Goal: Task Accomplishment & Management: Manage account settings

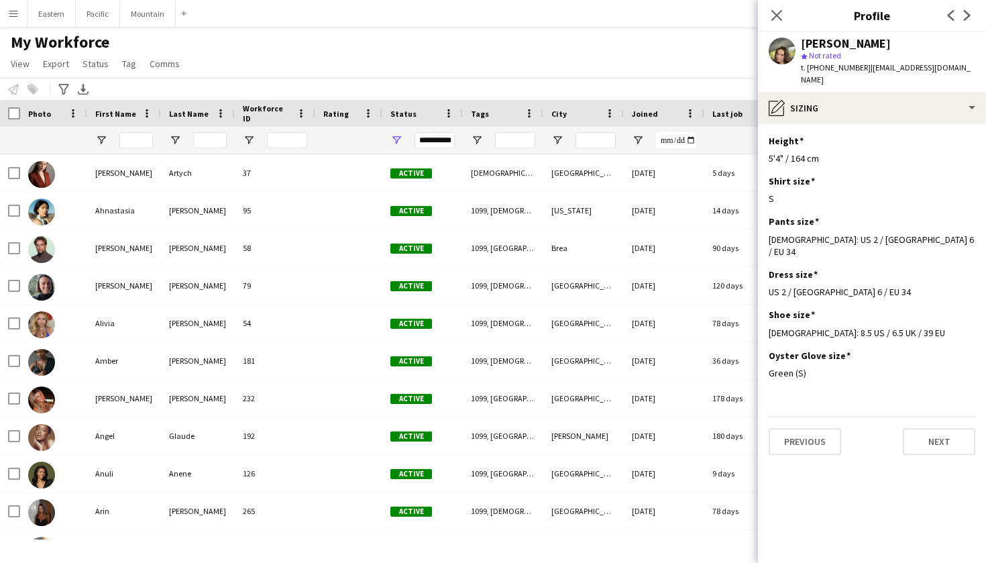
scroll to position [320, 0]
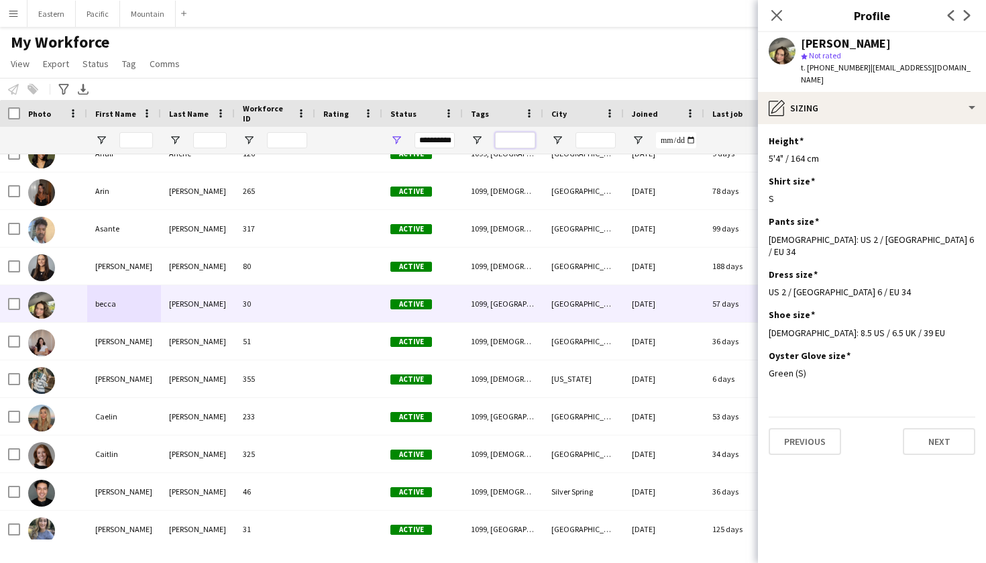
click at [506, 134] on input "Tags Filter Input" at bounding box center [515, 140] width 40 height 16
click at [776, 17] on icon "Close pop-in" at bounding box center [776, 15] width 13 height 13
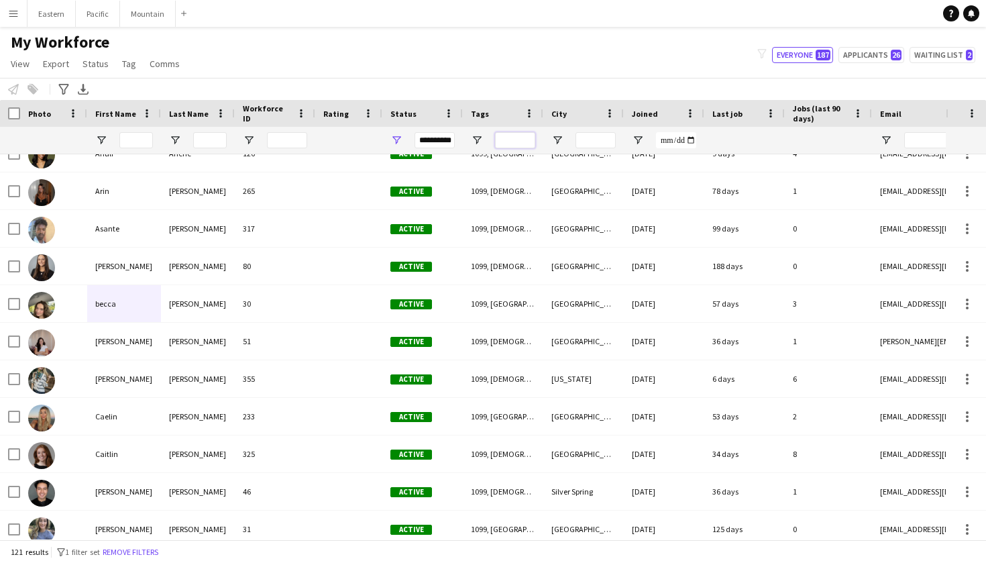
click at [527, 133] on input "Tags Filter Input" at bounding box center [515, 140] width 40 height 16
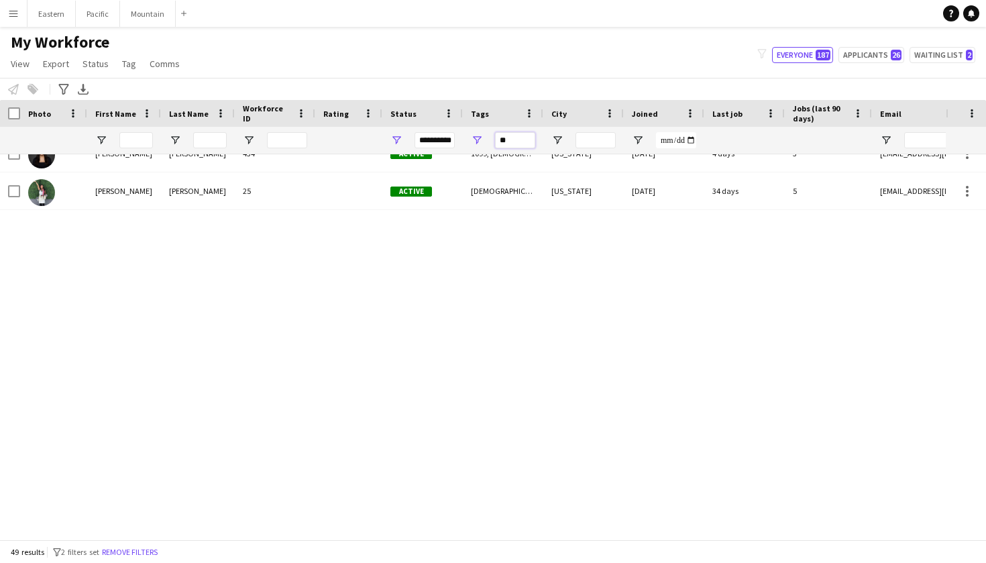
type input "*"
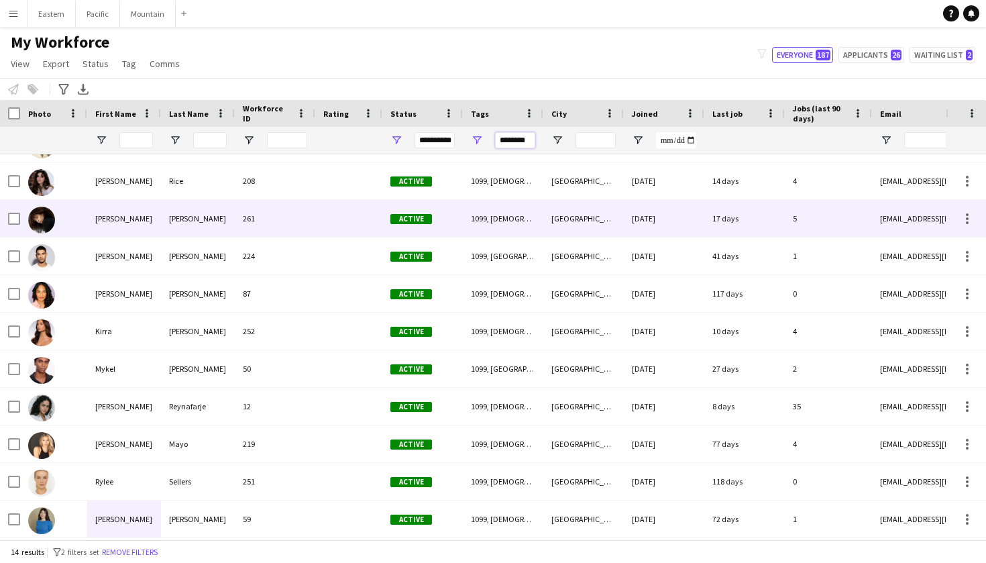
scroll to position [119, 0]
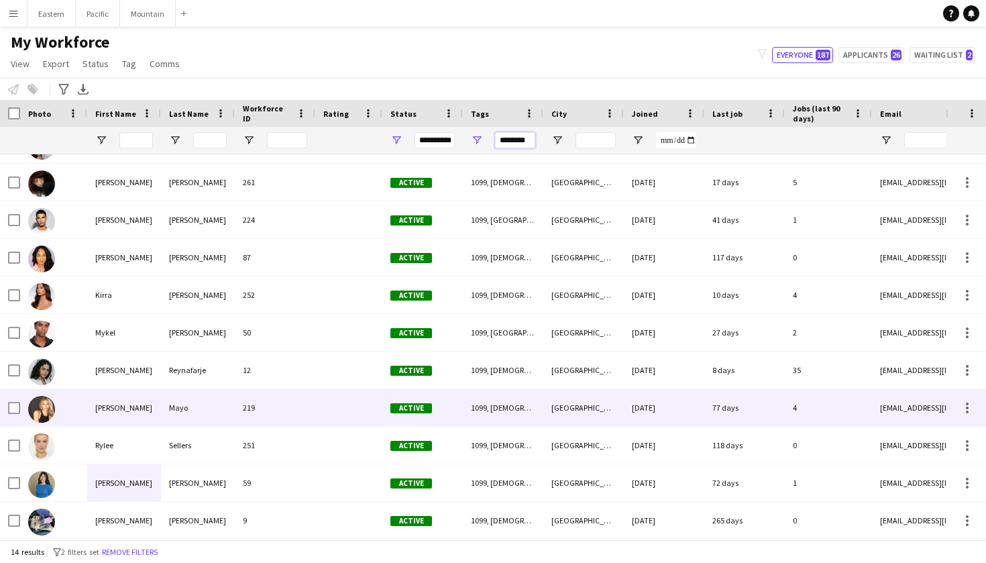
type input "********"
click at [231, 414] on div "Mayo" at bounding box center [198, 407] width 74 height 37
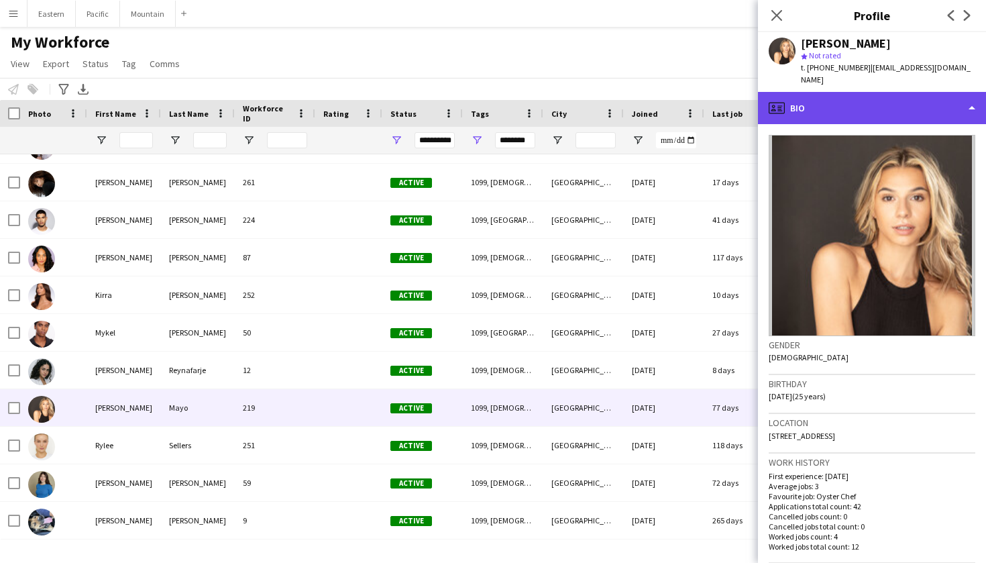
click at [882, 99] on div "profile Bio" at bounding box center [872, 108] width 228 height 32
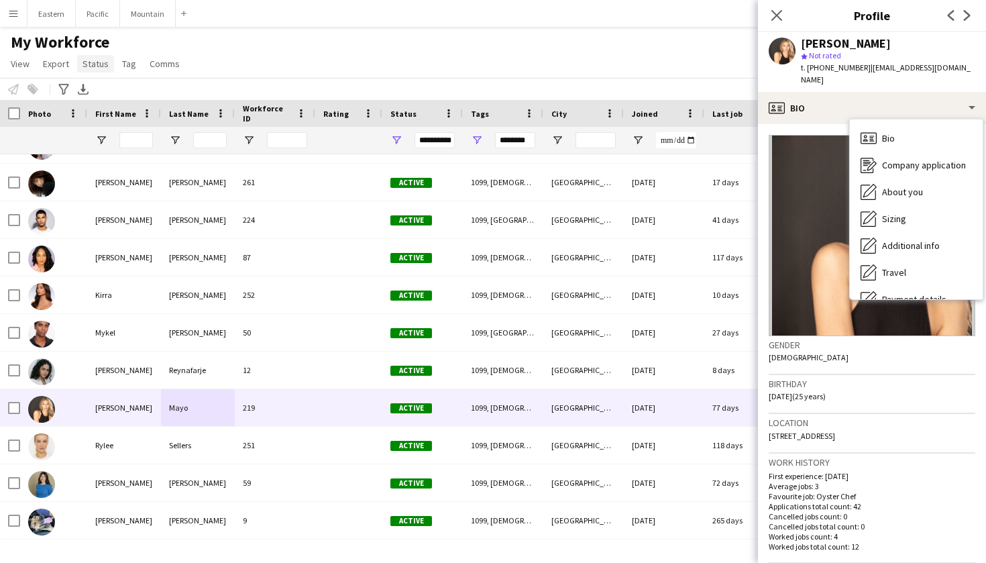
click at [97, 65] on span "Status" at bounding box center [95, 64] width 26 height 12
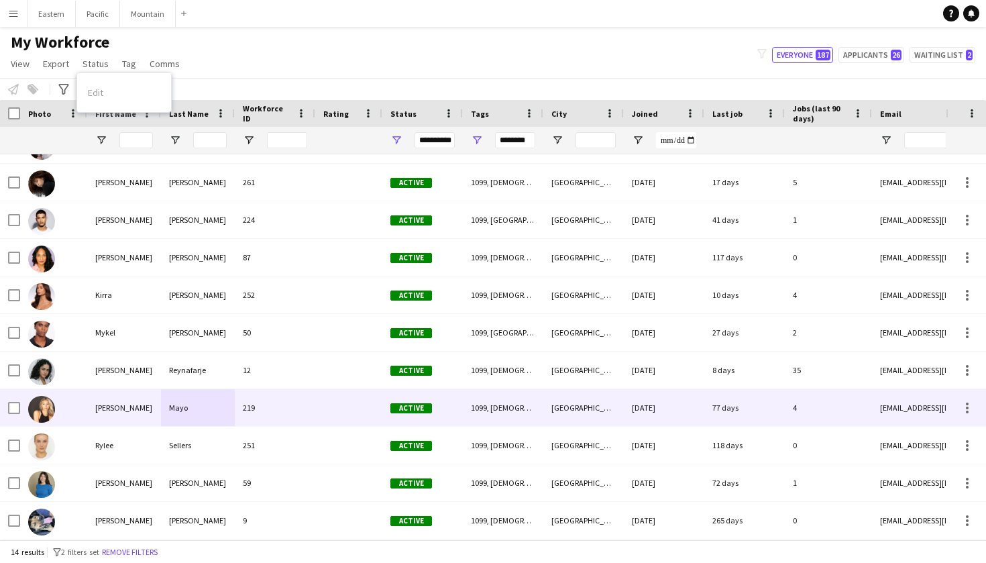
click at [7, 398] on div at bounding box center [10, 407] width 20 height 37
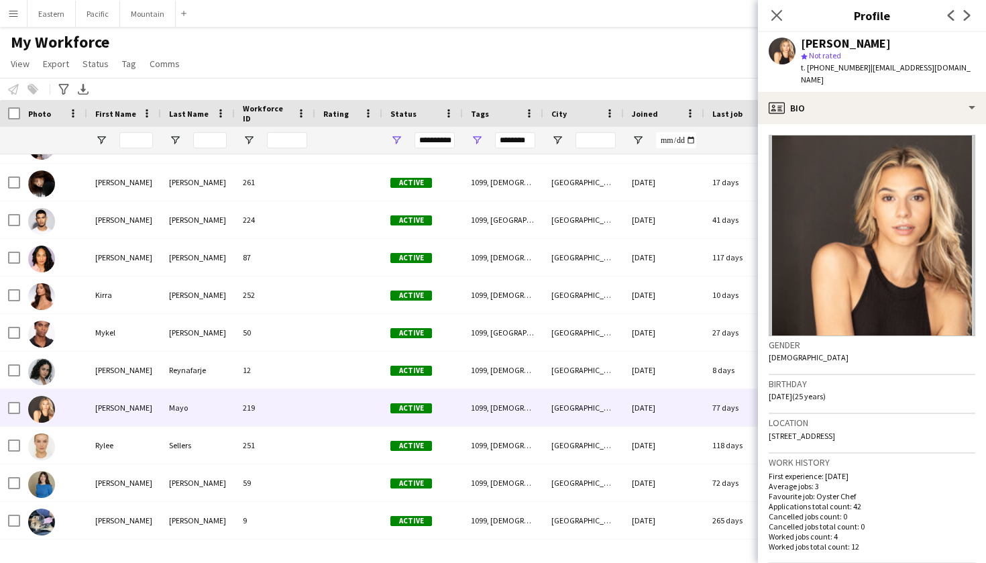
click at [91, 73] on app-page-menu "View Views Default view New view Update view Delete view Edit name Customise vi…" at bounding box center [96, 64] width 193 height 25
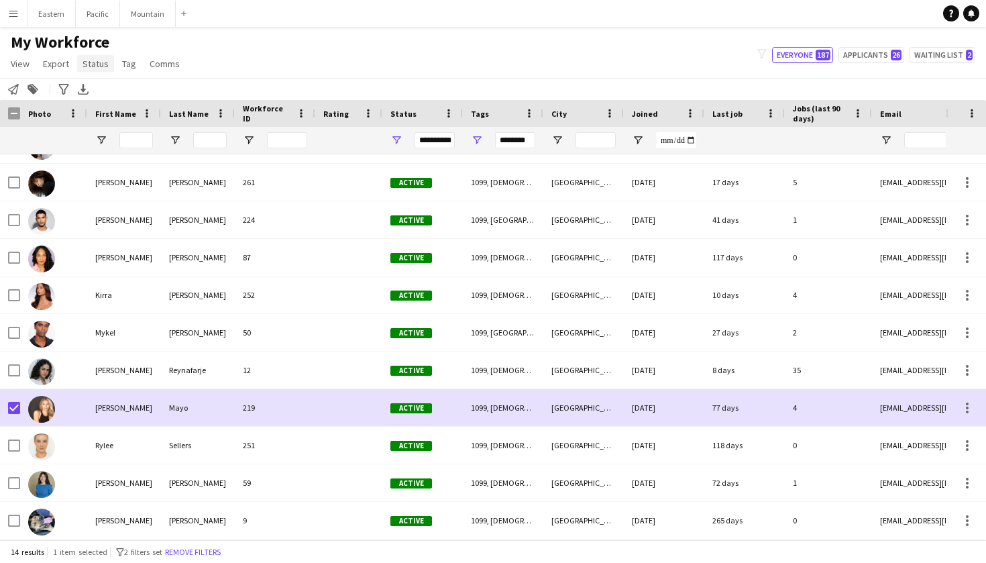
click at [98, 66] on span "Status" at bounding box center [95, 64] width 26 height 12
click at [125, 90] on link "Edit" at bounding box center [124, 92] width 94 height 28
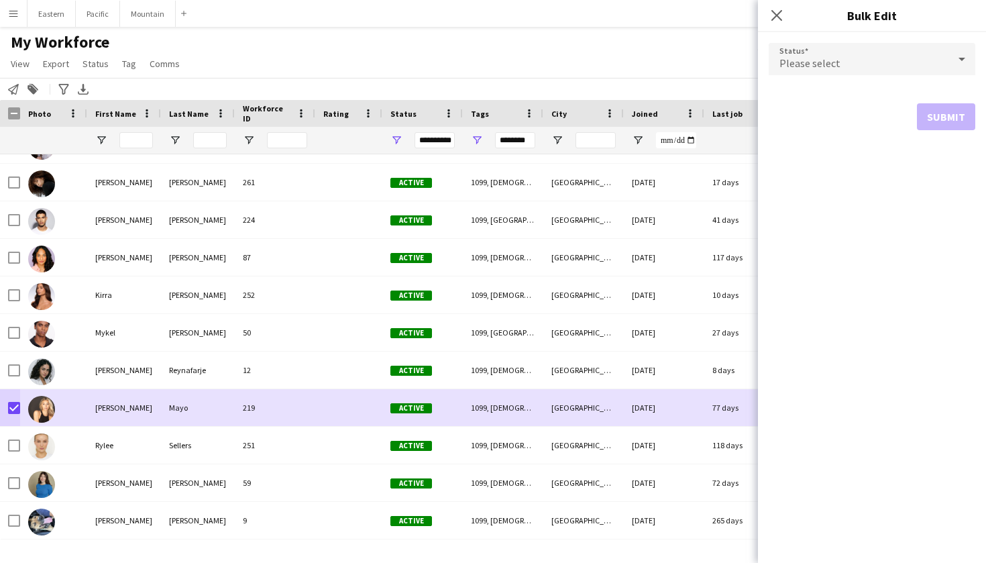
click at [847, 69] on div "Please select" at bounding box center [858, 59] width 180 height 32
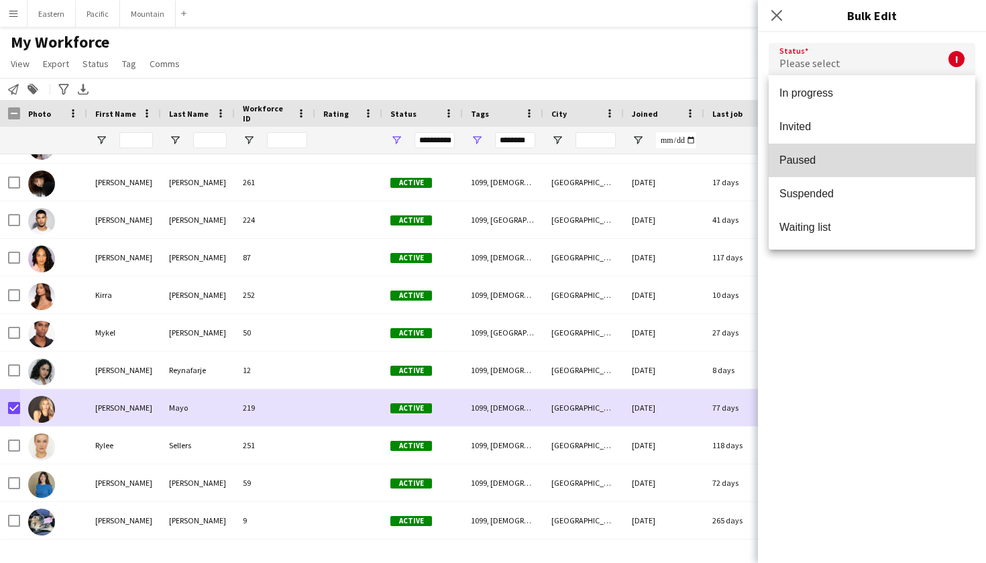
click at [813, 163] on span "Paused" at bounding box center [871, 160] width 185 height 13
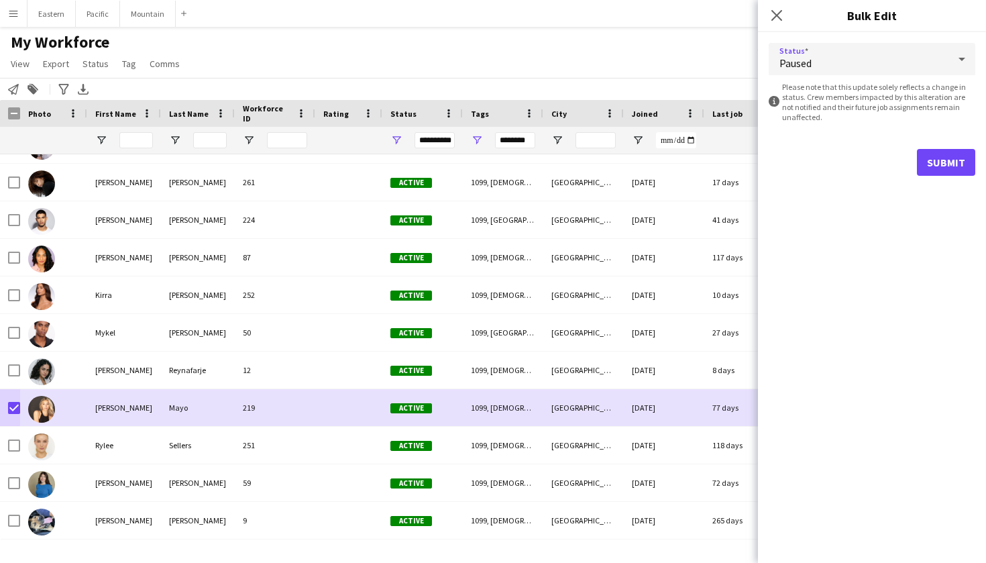
click at [933, 158] on button "Submit" at bounding box center [946, 162] width 58 height 27
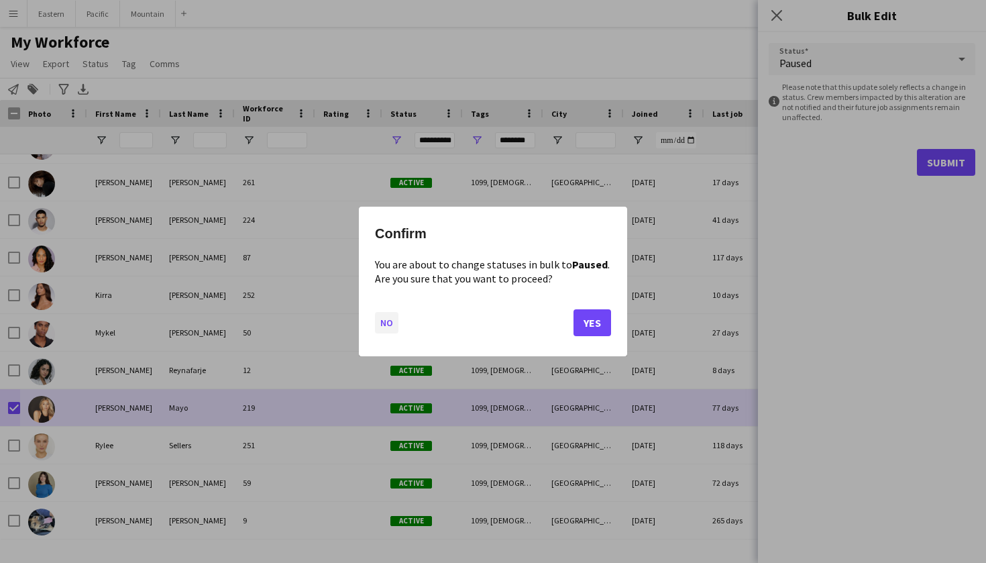
click at [383, 320] on button "No" at bounding box center [386, 322] width 23 height 21
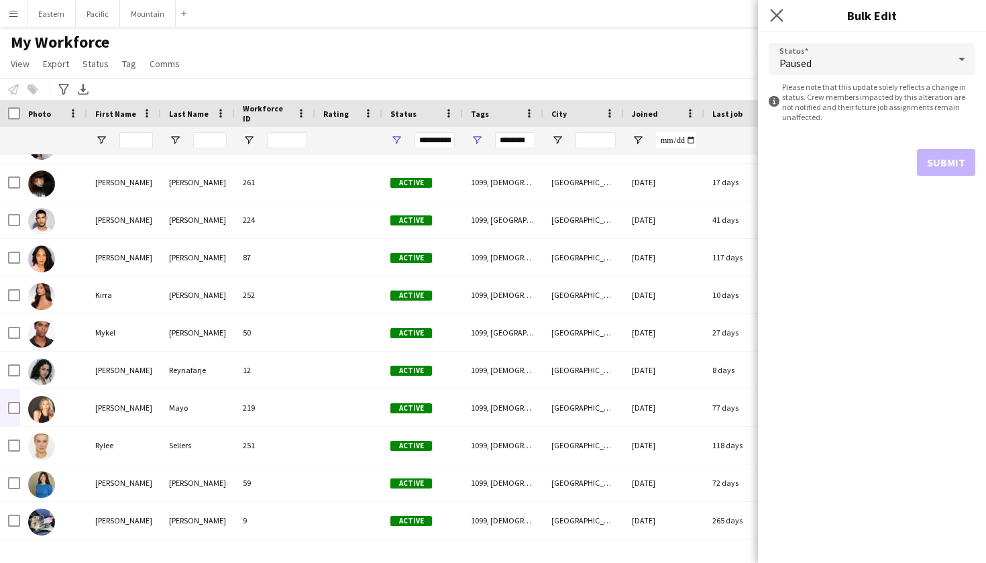
click at [784, 11] on app-icon "Close pop-in" at bounding box center [776, 15] width 19 height 19
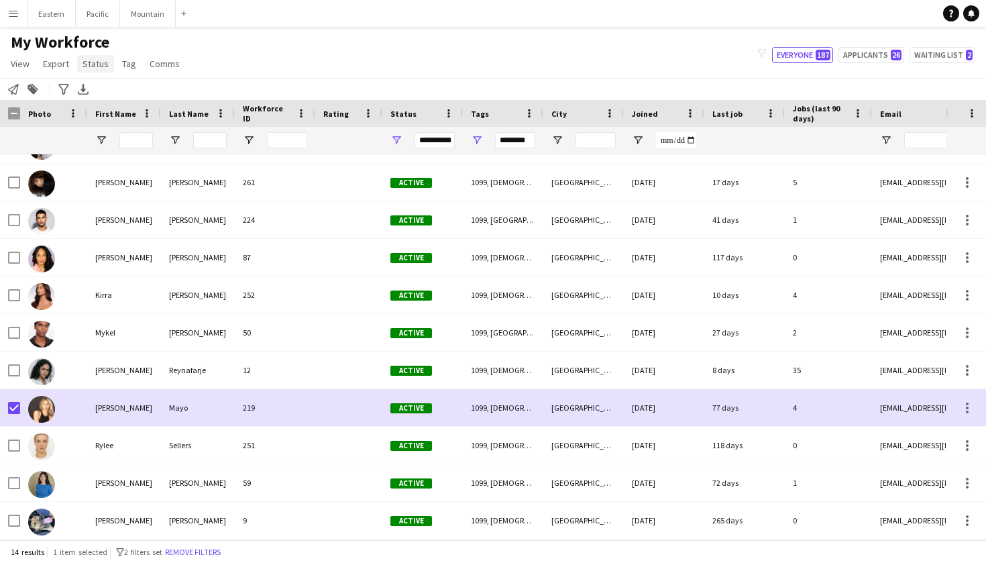
click at [101, 62] on span "Status" at bounding box center [95, 64] width 26 height 12
click at [154, 97] on link "Edit" at bounding box center [124, 92] width 94 height 28
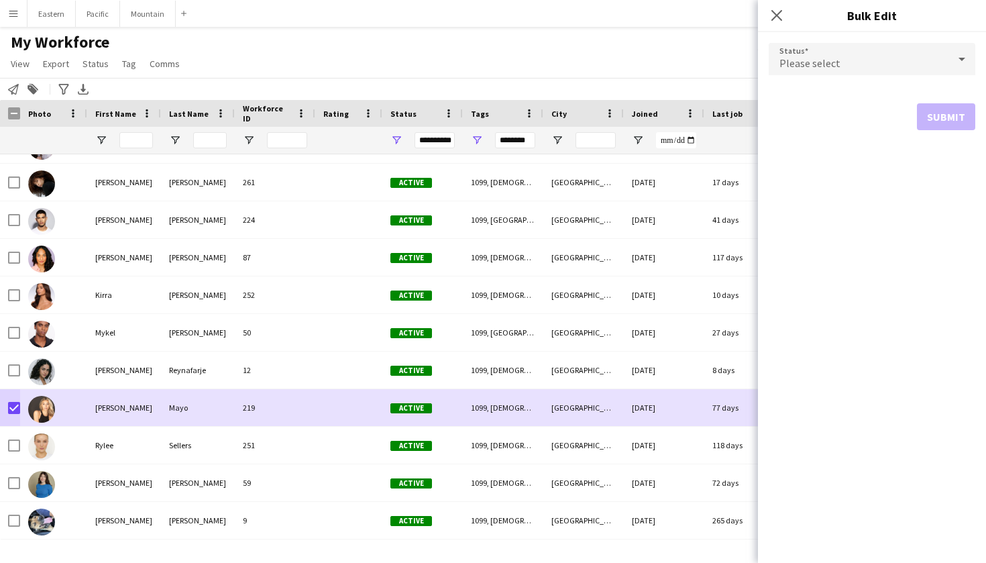
click at [935, 60] on div "Please select" at bounding box center [858, 59] width 180 height 32
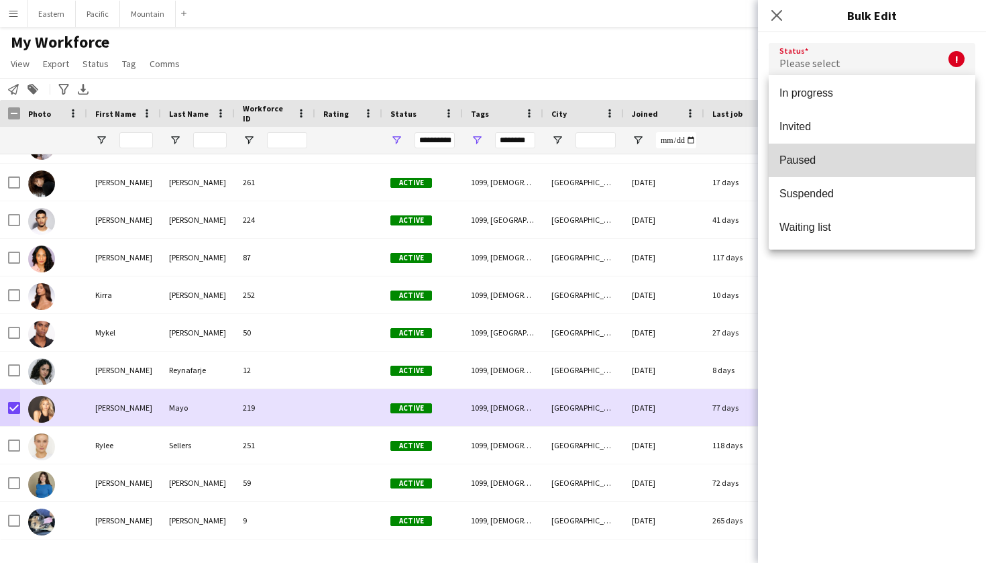
click at [829, 158] on span "Paused" at bounding box center [871, 160] width 185 height 13
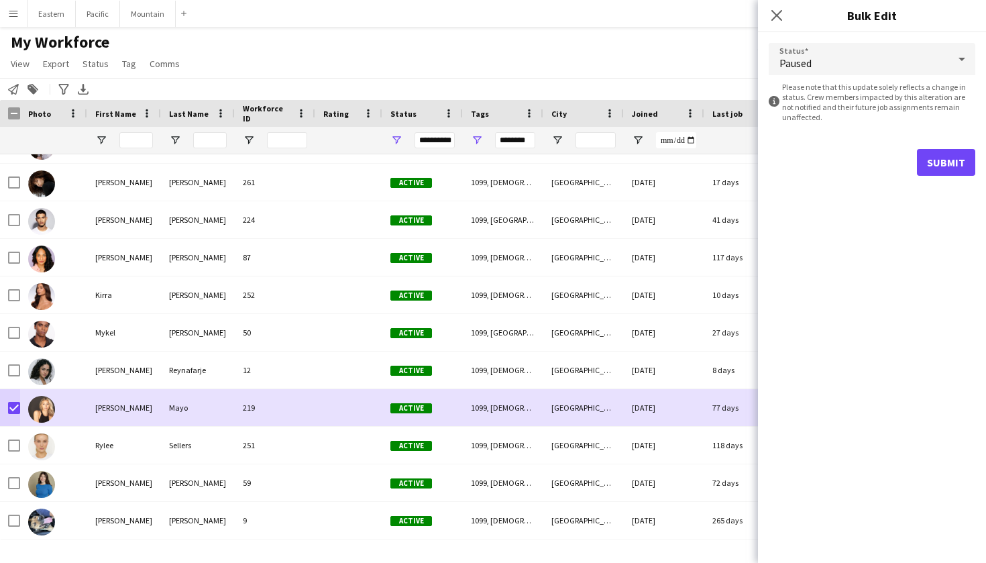
click at [920, 165] on button "Submit" at bounding box center [946, 162] width 58 height 27
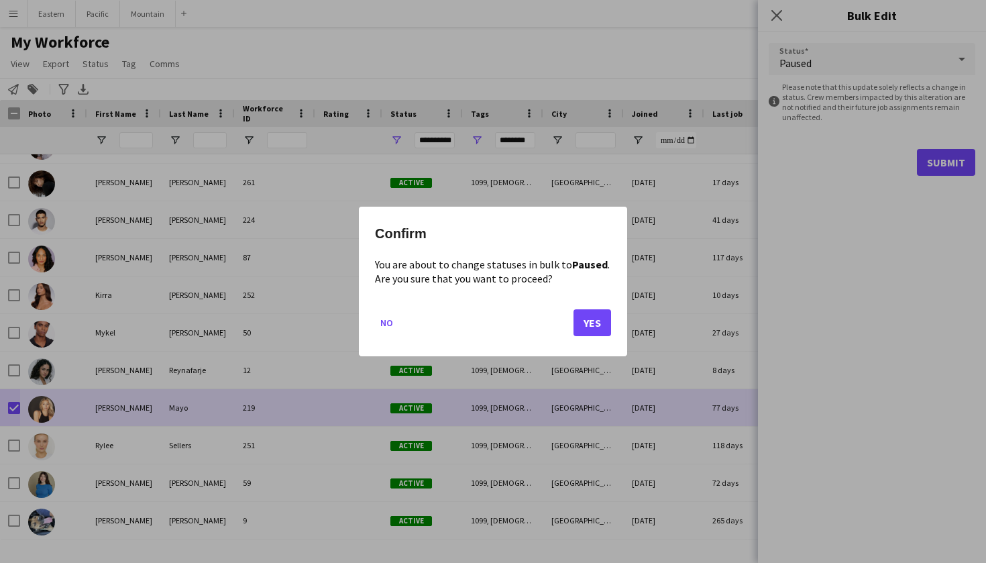
click at [778, 32] on div at bounding box center [493, 281] width 986 height 563
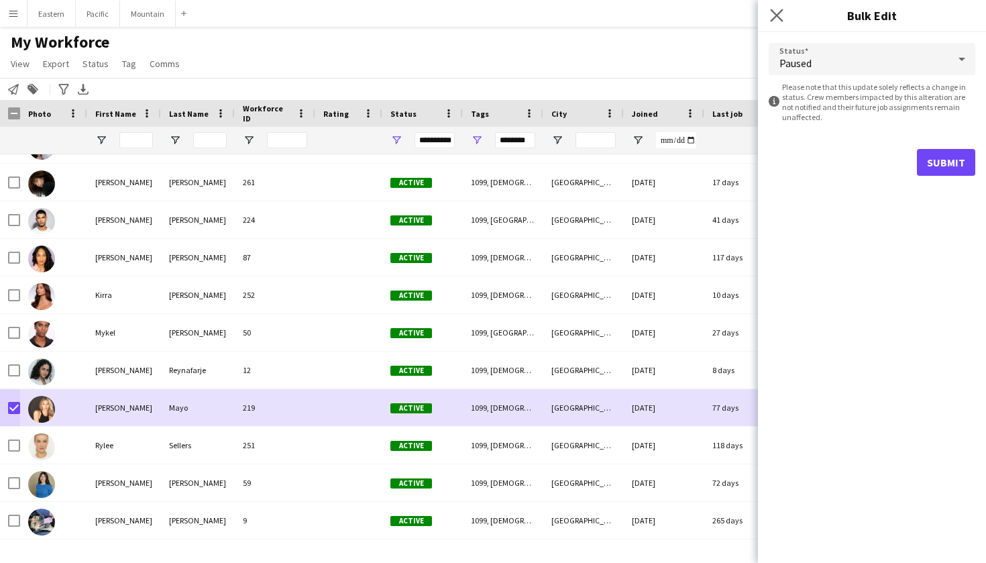
click at [775, 22] on app-icon "Close pop-in" at bounding box center [776, 15] width 19 height 19
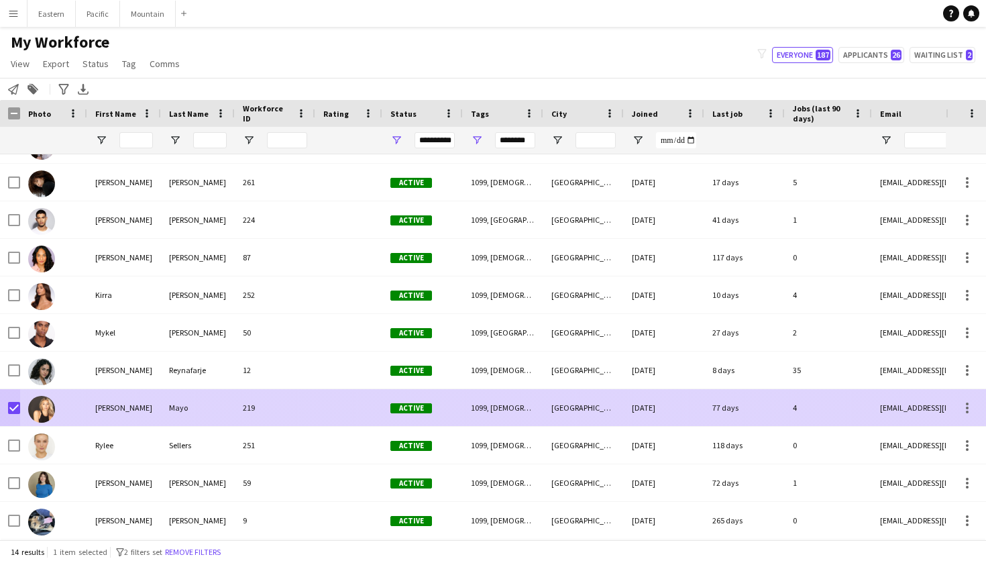
scroll to position [141, 0]
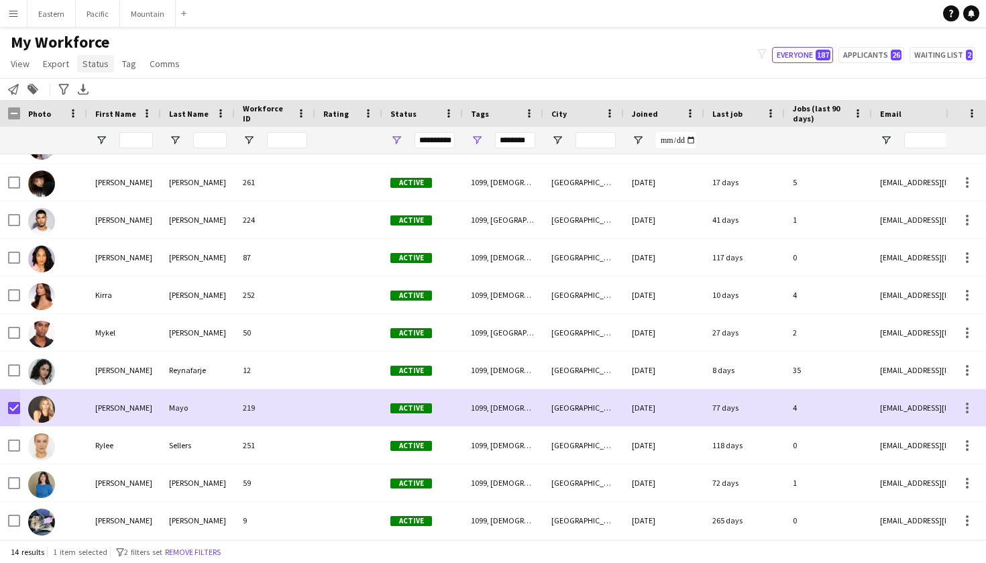
click at [96, 61] on span "Status" at bounding box center [95, 64] width 26 height 12
click at [98, 99] on link "Edit" at bounding box center [124, 92] width 94 height 28
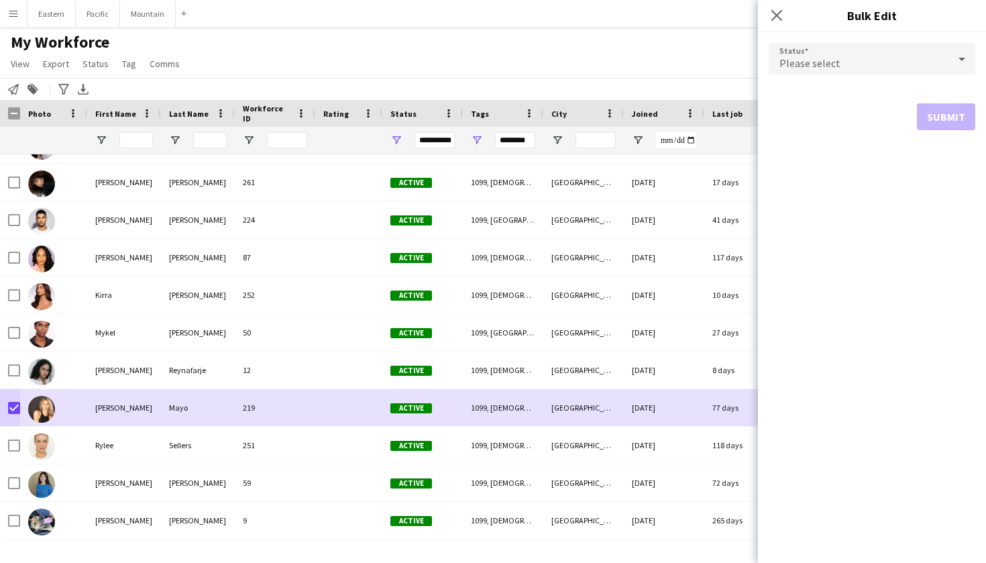
click at [534, 74] on div "My Workforce View Views Default view New view Update view Delete view Edit name…" at bounding box center [493, 55] width 986 height 46
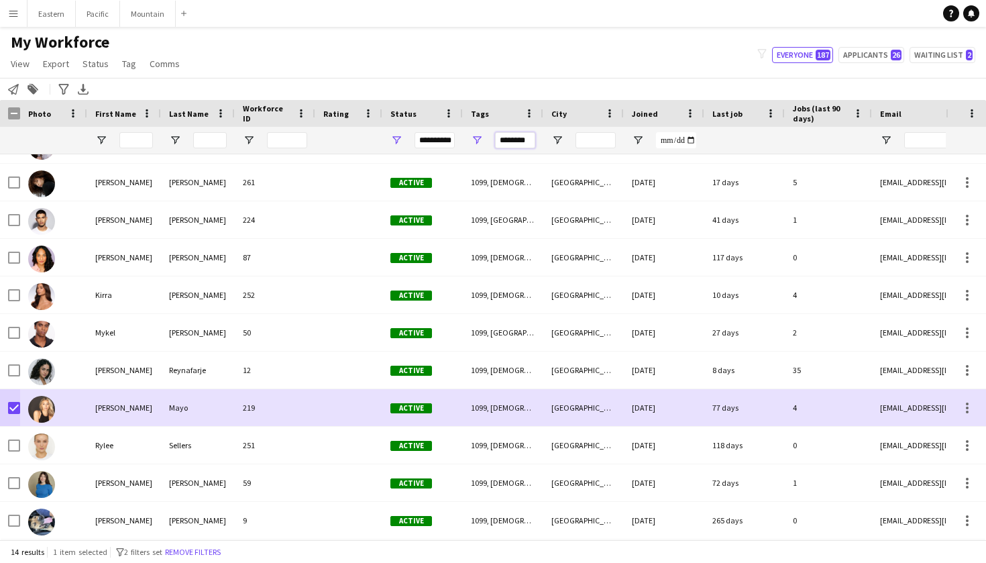
click at [511, 138] on input "********" at bounding box center [515, 140] width 40 height 16
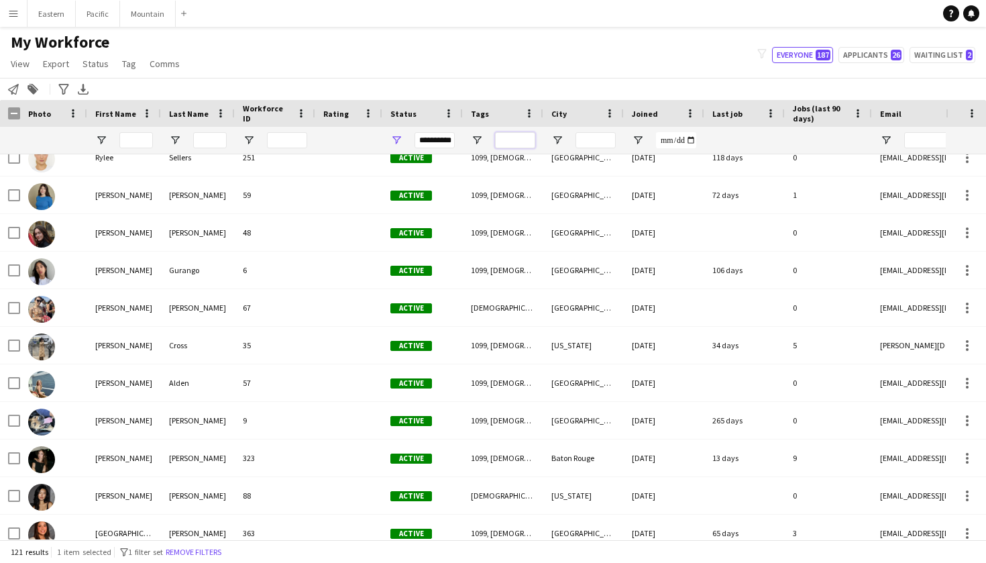
scroll to position [3491, 0]
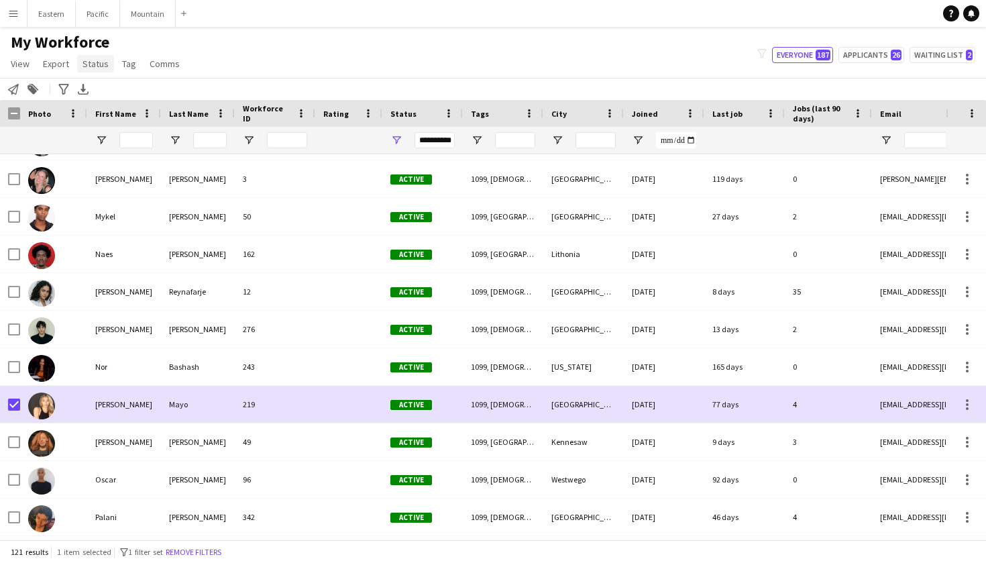
click at [97, 65] on span "Status" at bounding box center [95, 64] width 26 height 12
click at [105, 95] on link "Edit" at bounding box center [124, 92] width 94 height 28
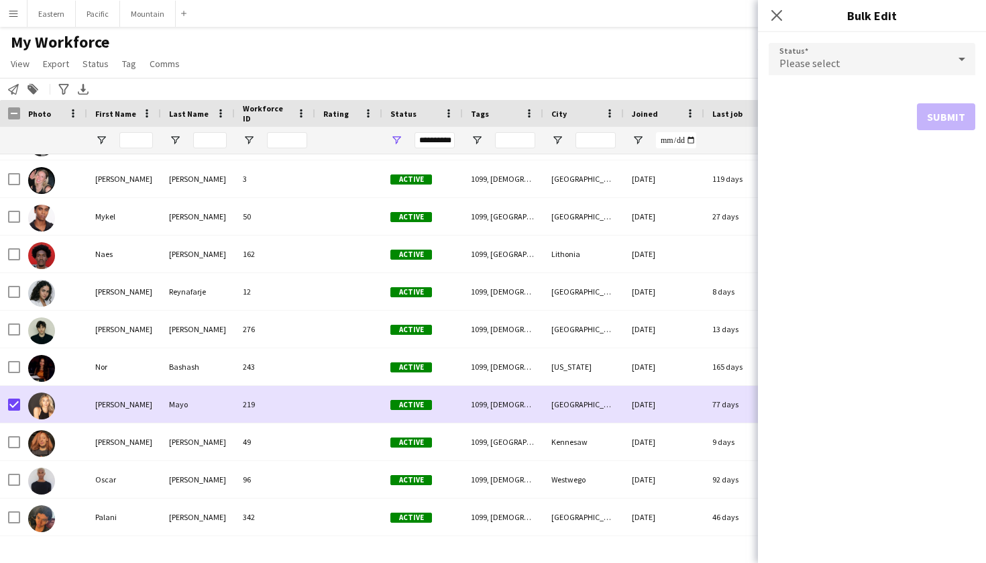
click at [928, 68] on div "Please select" at bounding box center [858, 59] width 180 height 32
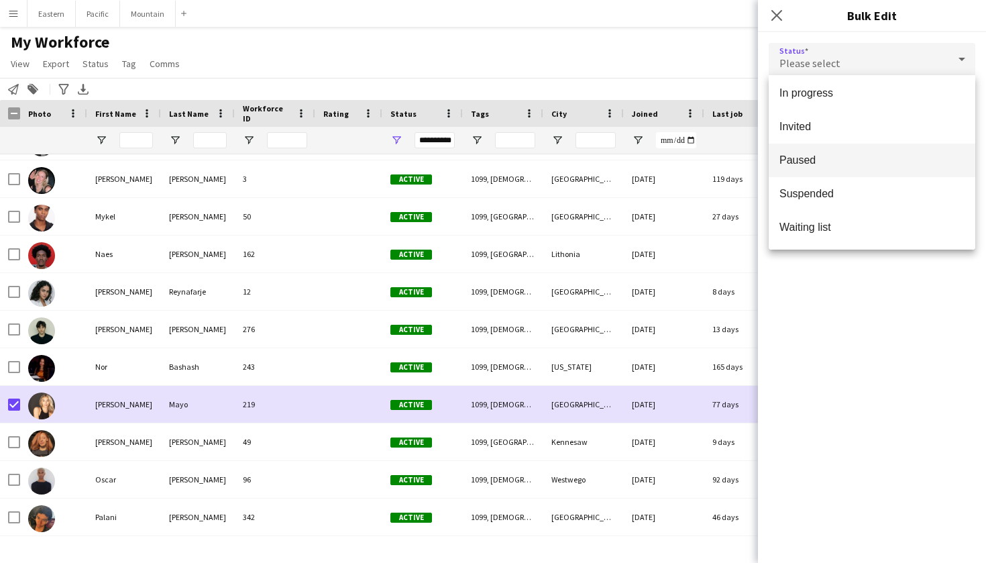
click at [816, 153] on mat-option "Paused" at bounding box center [871, 160] width 207 height 34
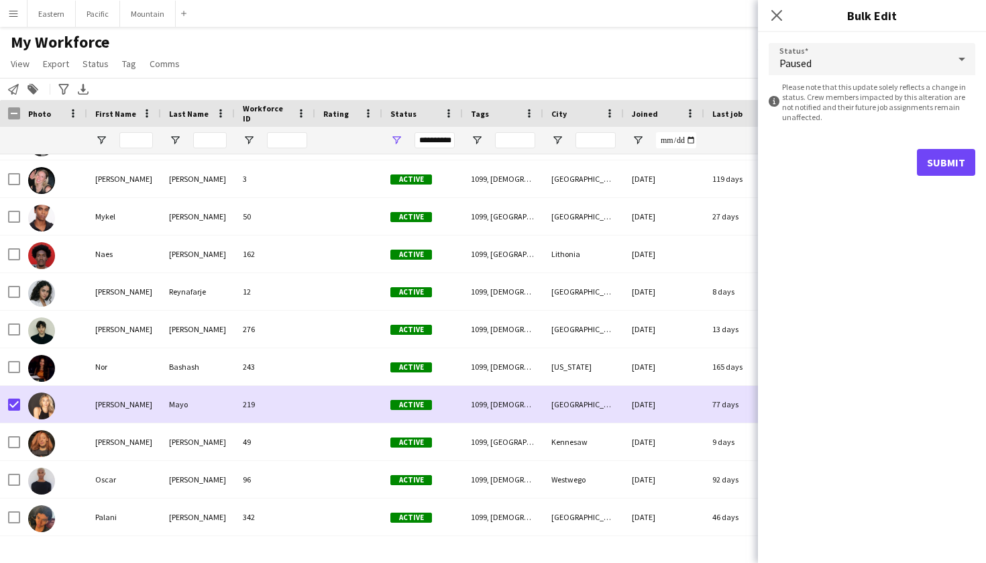
click at [980, 154] on div "Status Paused information-circle Please note that this update solely reflects a…" at bounding box center [872, 109] width 228 height 154
click at [963, 154] on button "Submit" at bounding box center [946, 162] width 58 height 27
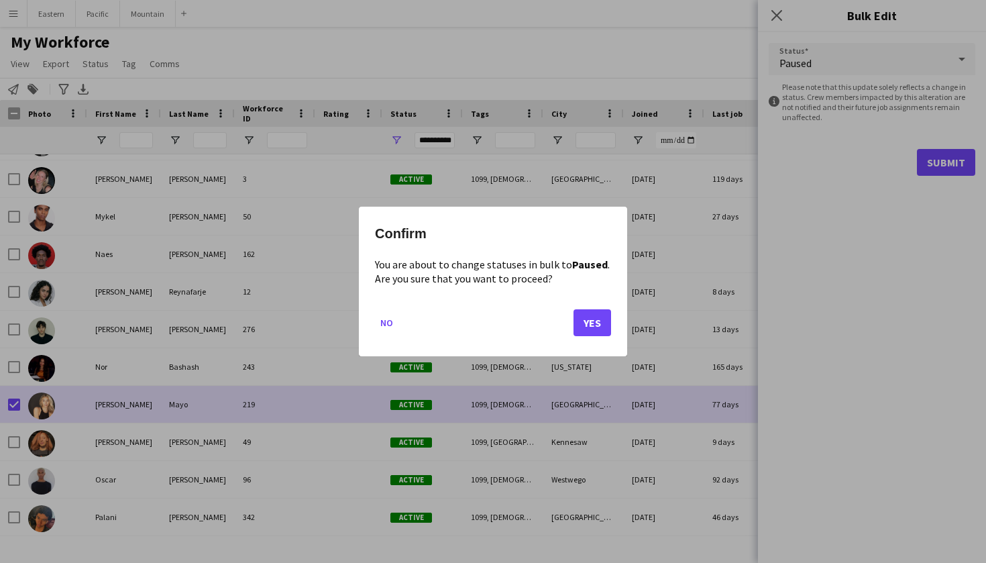
click at [595, 317] on button "Yes" at bounding box center [592, 322] width 38 height 27
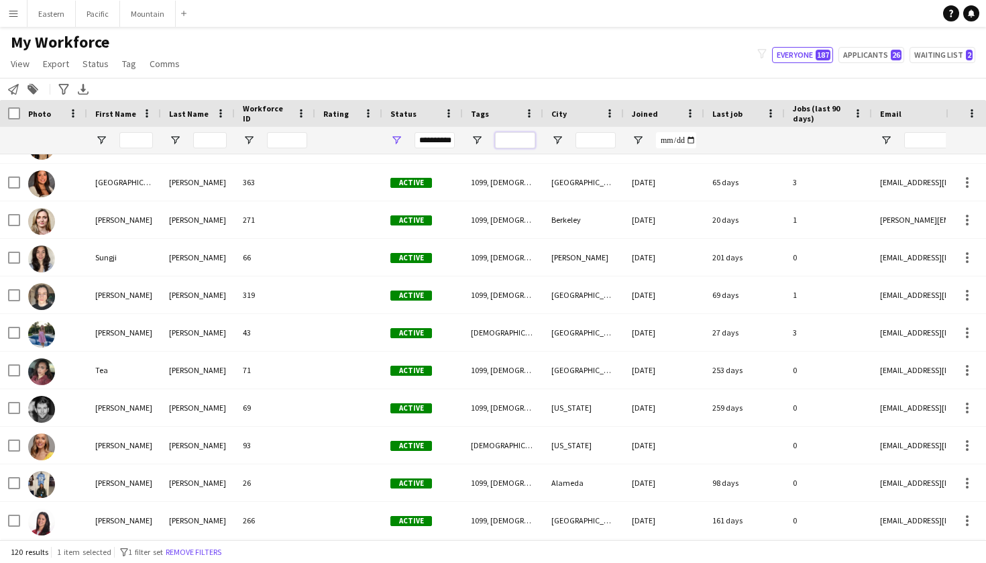
click at [513, 132] on input "Tags Filter Input" at bounding box center [515, 140] width 40 height 16
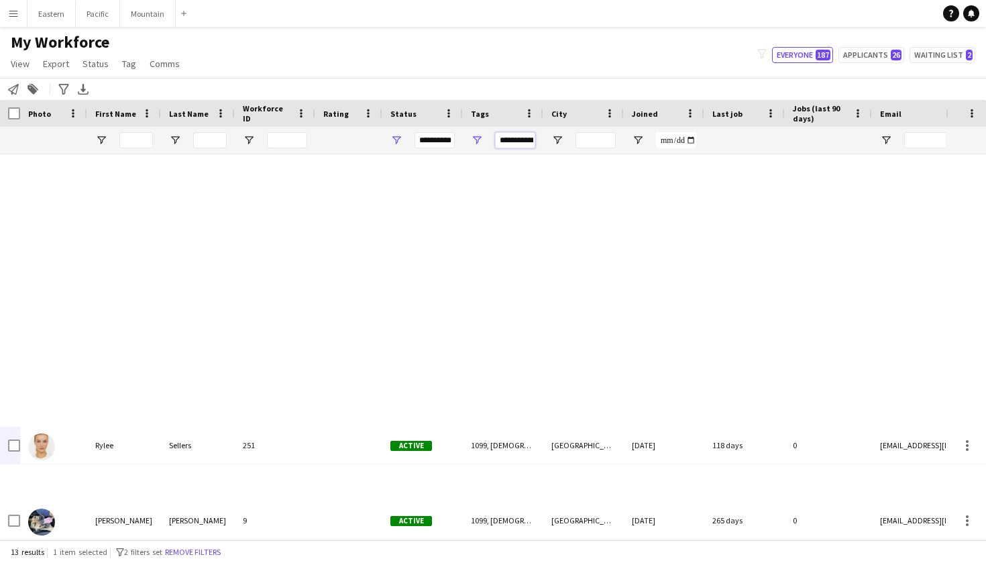
type input "**********"
drag, startPoint x: 513, startPoint y: 132, endPoint x: 76, endPoint y: 555, distance: 607.4
click at [76, 555] on span "1 item selected" at bounding box center [80, 551] width 54 height 10
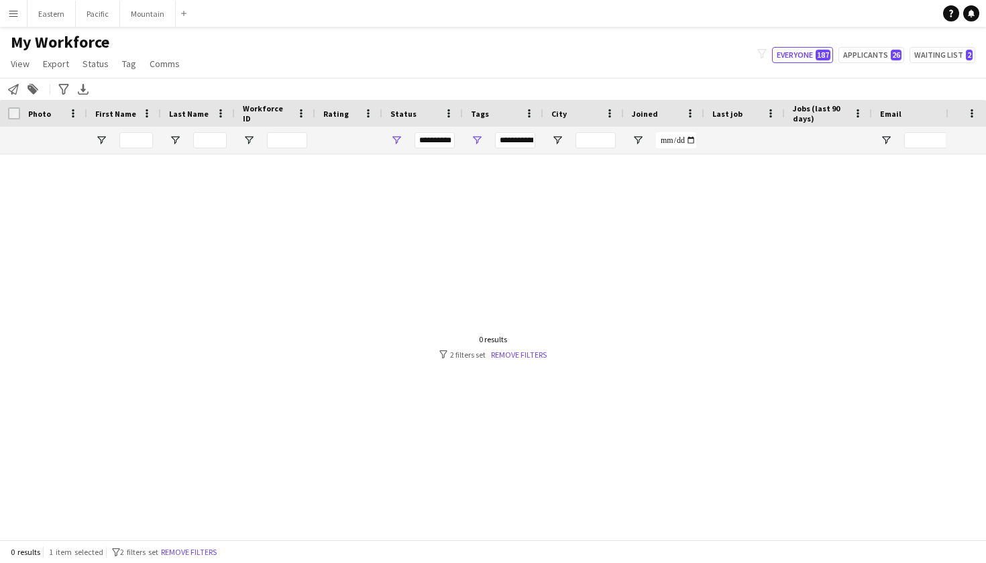
scroll to position [0, 0]
click at [513, 137] on input "**********" at bounding box center [515, 140] width 40 height 16
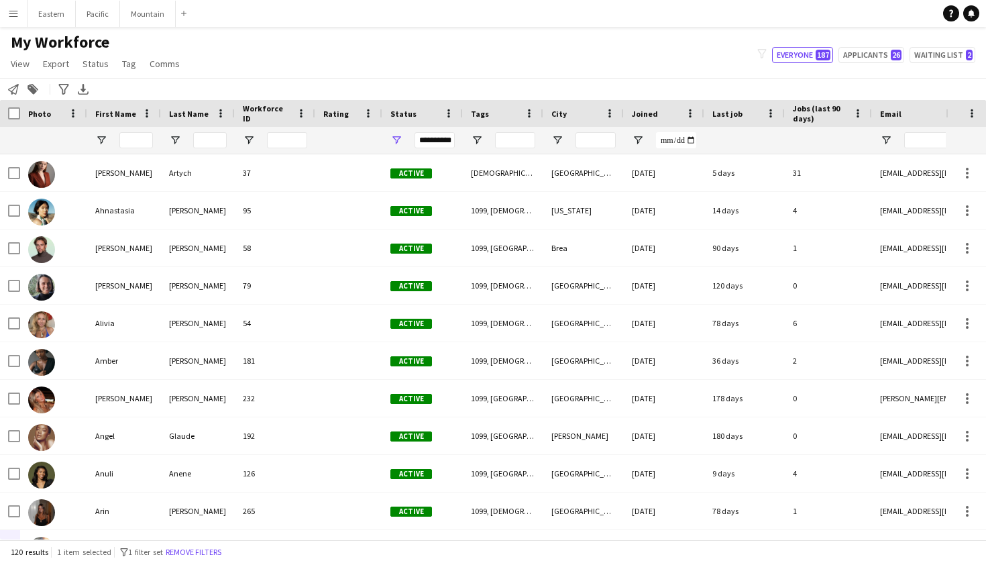
click at [444, 135] on div "**********" at bounding box center [434, 140] width 40 height 16
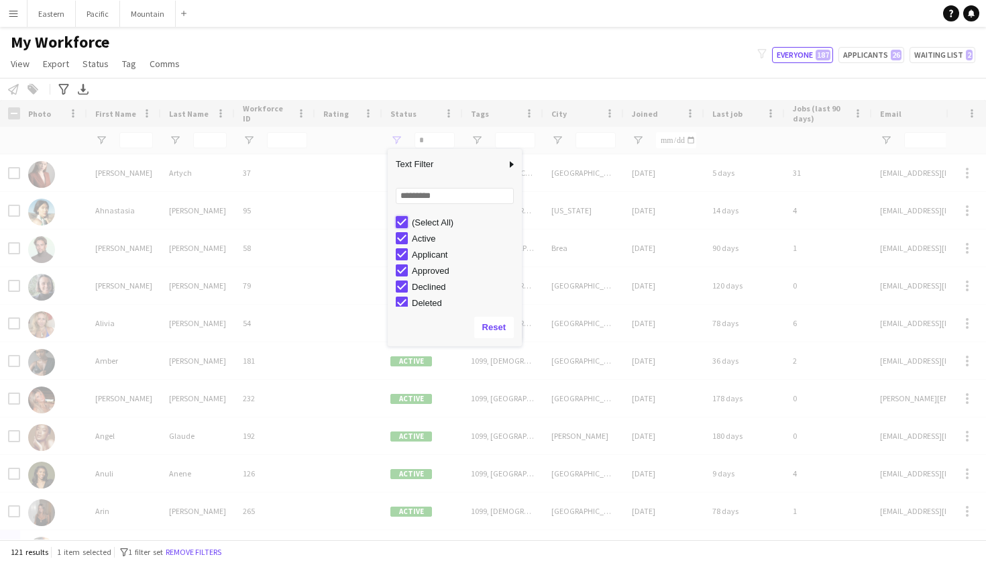
type input "***"
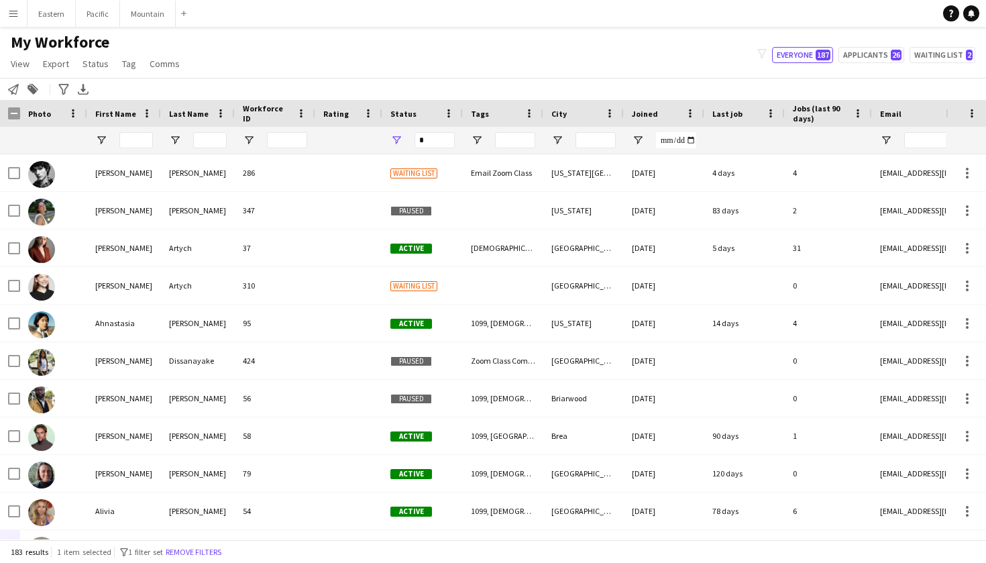
click at [530, 60] on div "My Workforce View Views Default view New view Update view Delete view Edit name…" at bounding box center [493, 55] width 986 height 46
click at [432, 142] on input "*" at bounding box center [434, 140] width 40 height 16
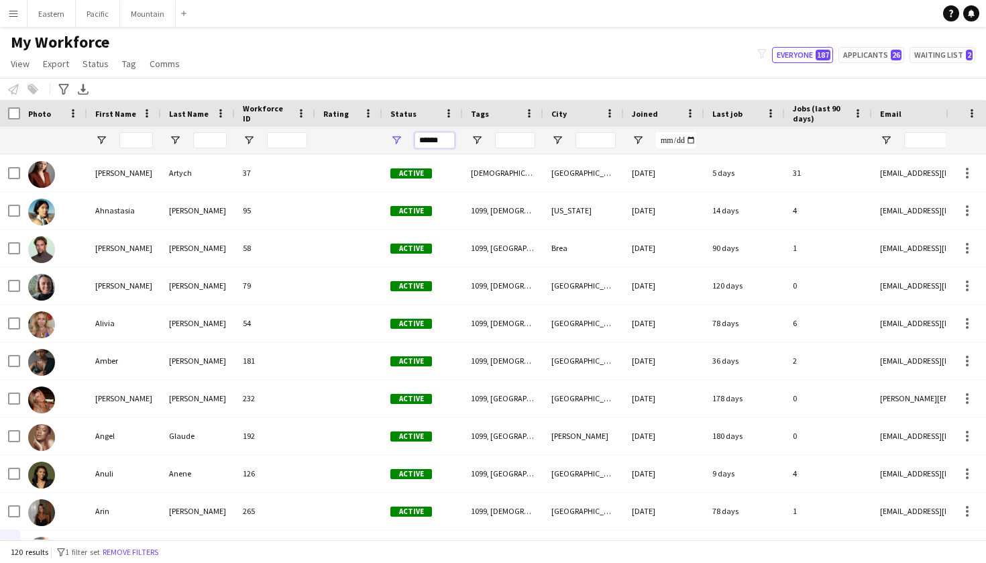
type input "******"
click at [526, 141] on input "Tags Filter Input" at bounding box center [515, 140] width 40 height 16
click at [447, 138] on input "******" at bounding box center [434, 140] width 40 height 16
click at [506, 147] on input "Tags Filter Input" at bounding box center [515, 140] width 40 height 16
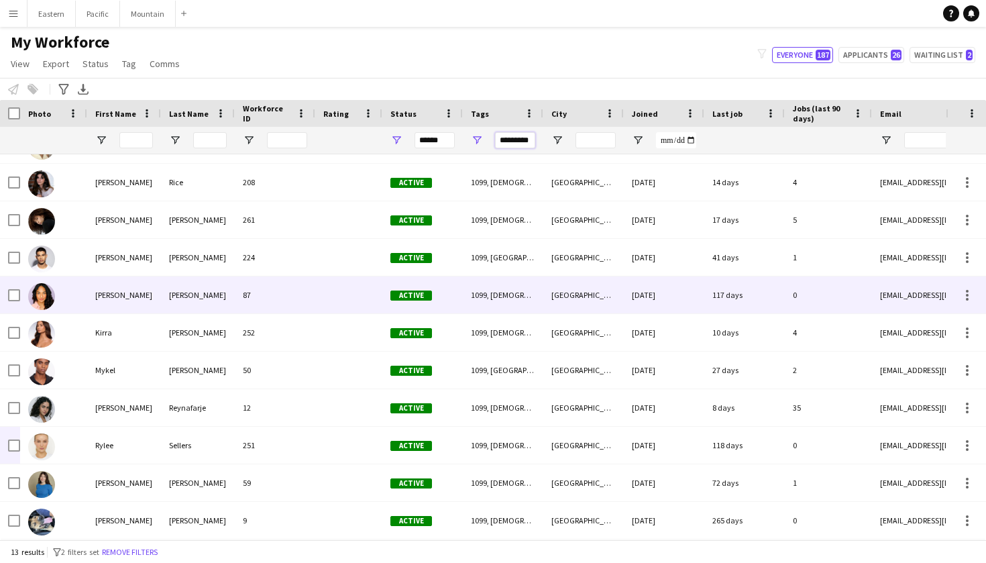
scroll to position [103, 0]
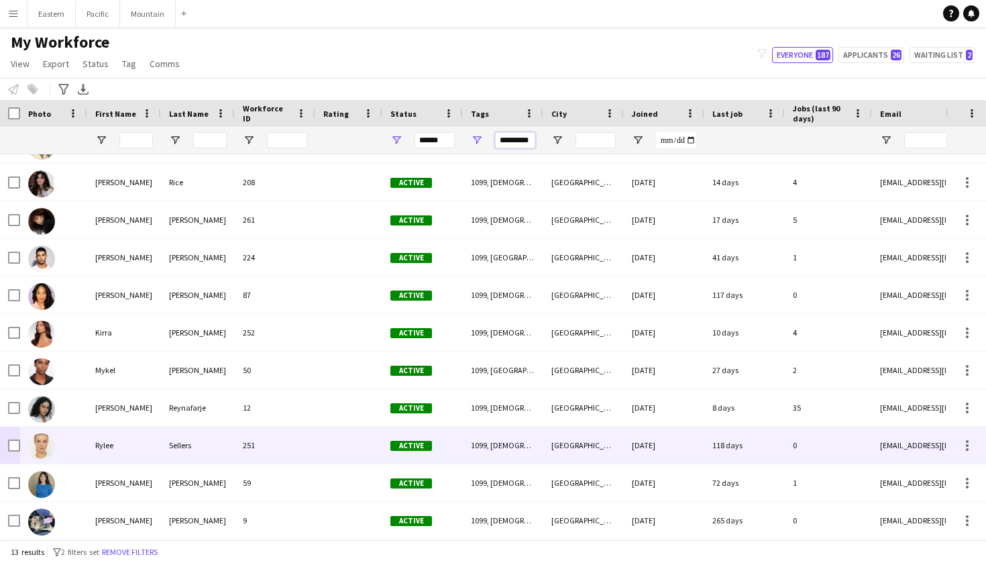
type input "*********"
click at [154, 445] on div "Rylee" at bounding box center [124, 444] width 74 height 37
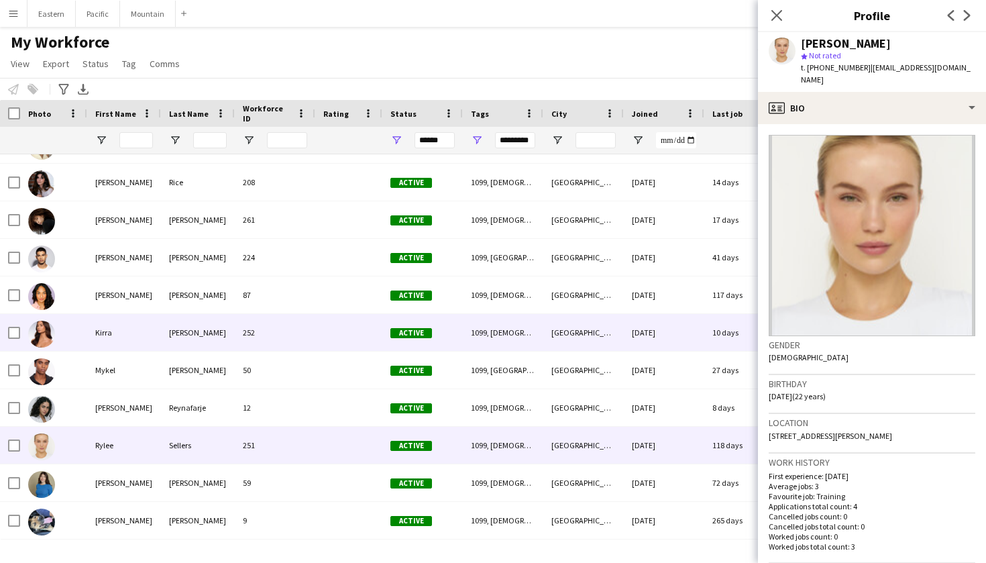
click at [132, 333] on div "Kirra" at bounding box center [124, 332] width 74 height 37
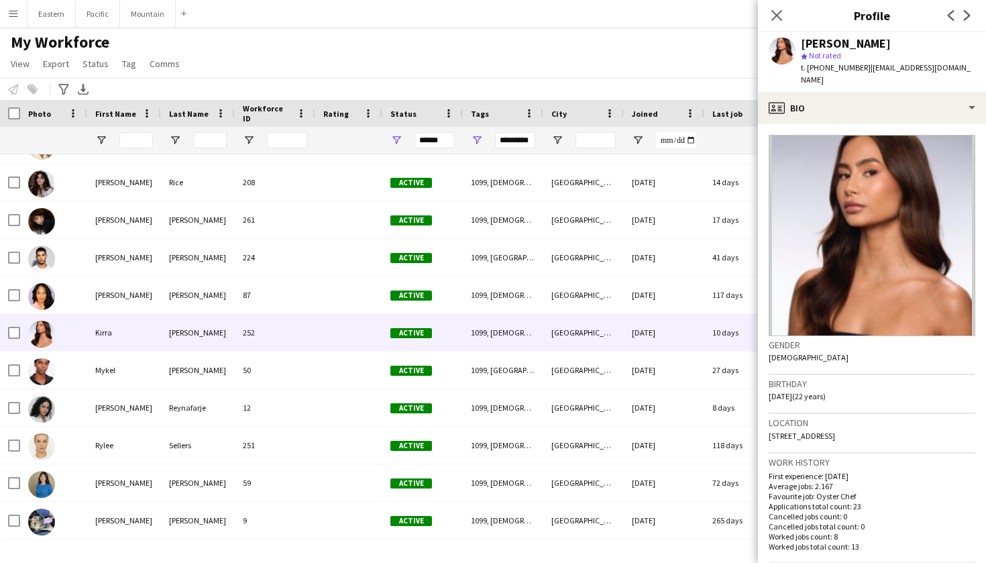
click at [834, 69] on span "t. +17607074743" at bounding box center [836, 67] width 70 height 10
copy span "17607074743"
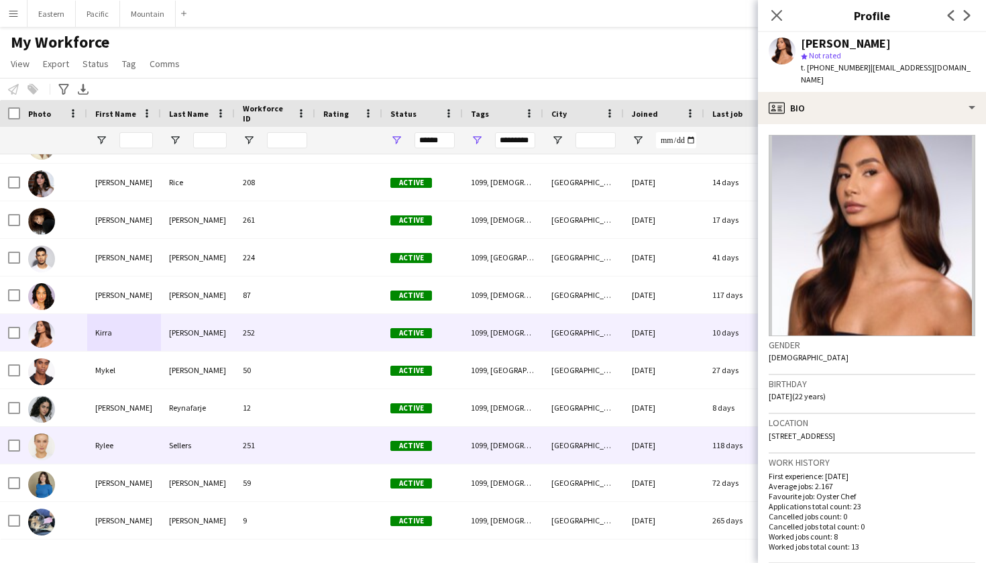
click at [182, 443] on div "Sellers" at bounding box center [198, 444] width 74 height 37
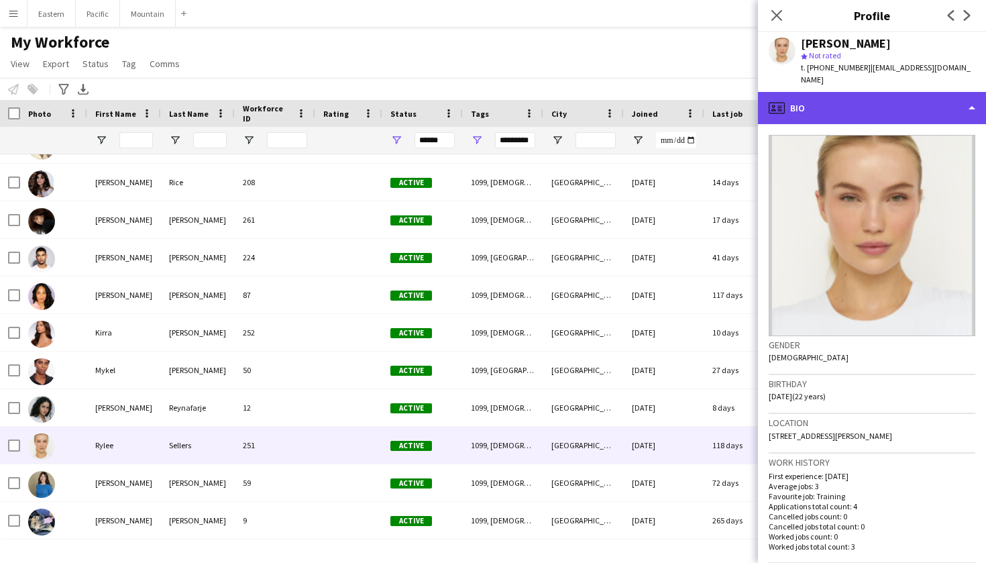
click at [913, 92] on div "profile Bio" at bounding box center [872, 108] width 228 height 32
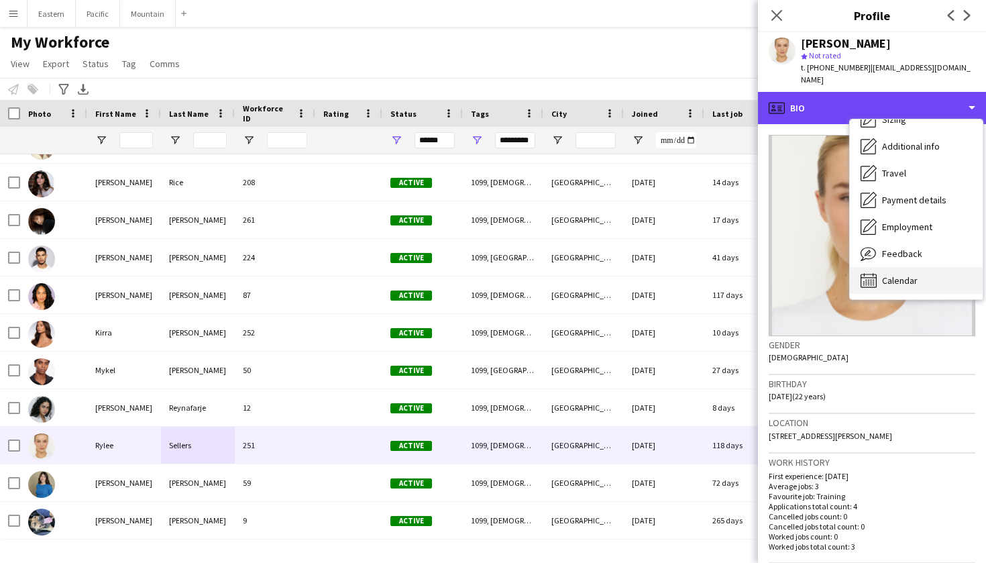
scroll to position [99, 0]
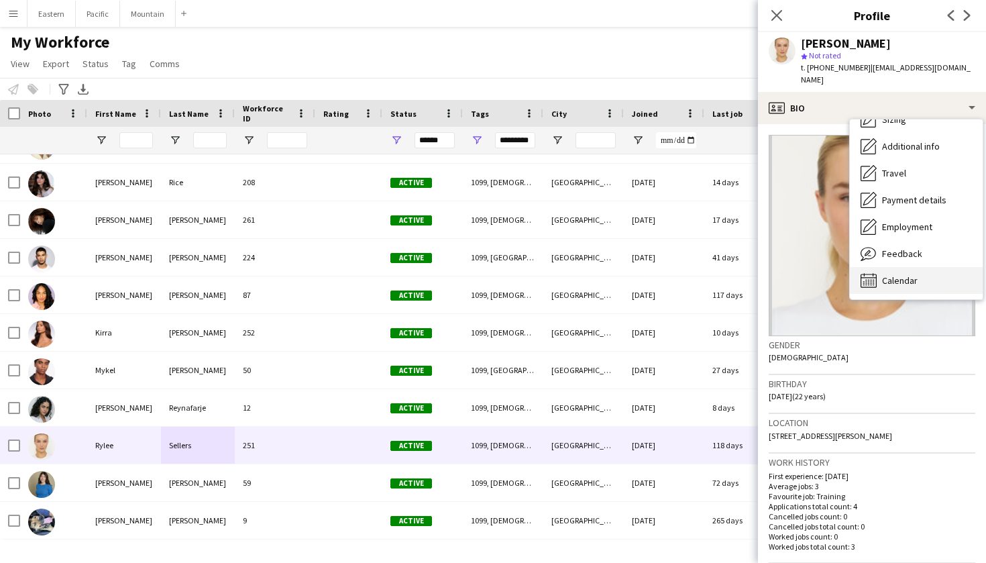
click at [907, 274] on span "Calendar" at bounding box center [900, 280] width 36 height 12
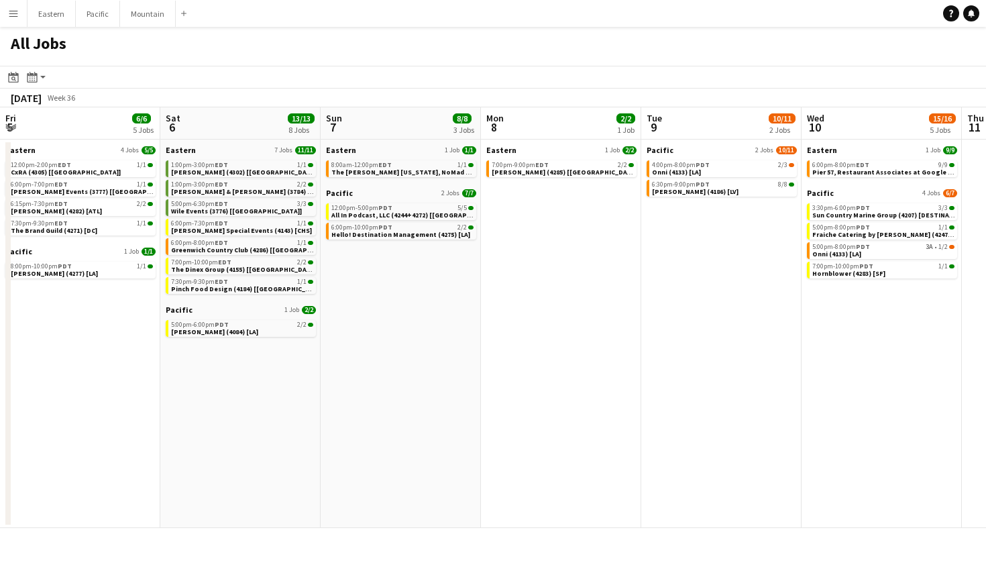
scroll to position [0, 448]
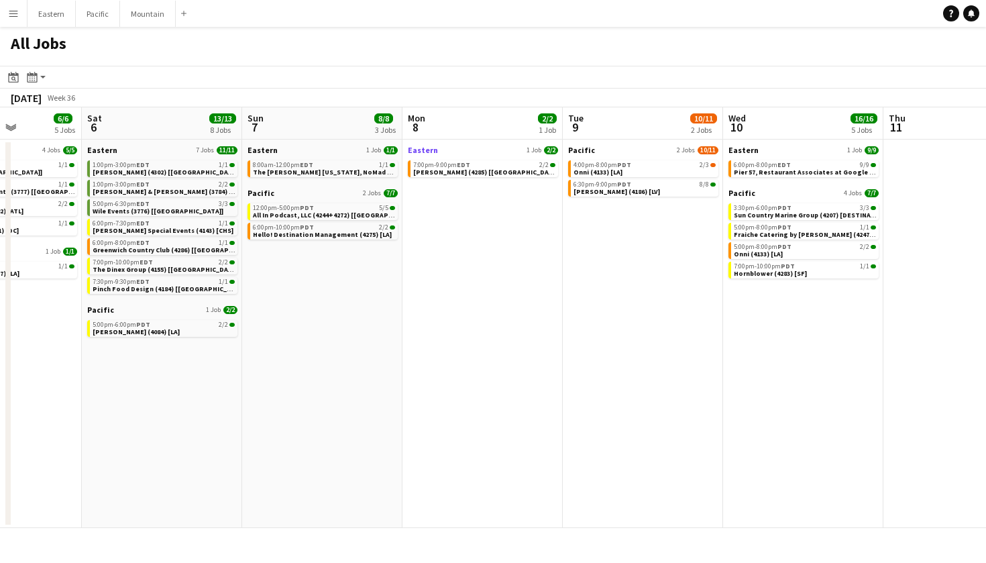
scroll to position [0, 400]
click at [637, 168] on div "4:00pm-8:00pm PDT 2/3" at bounding box center [643, 165] width 142 height 7
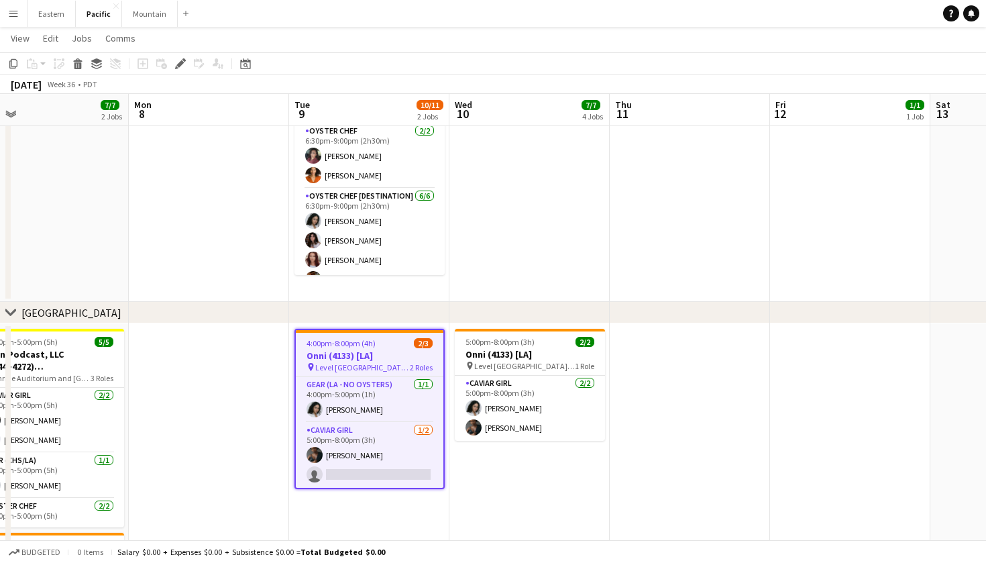
scroll to position [0, 528]
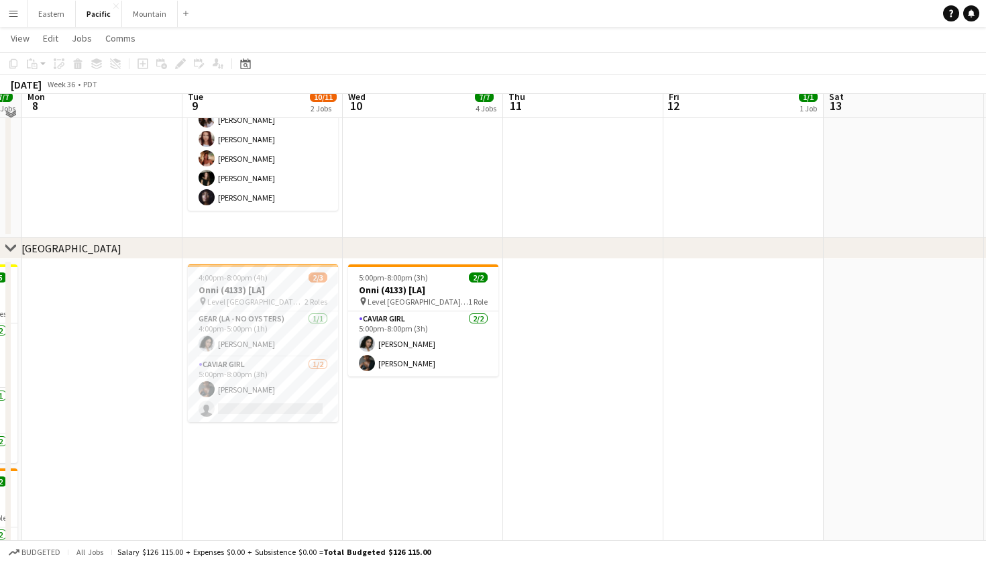
scroll to position [187, 0]
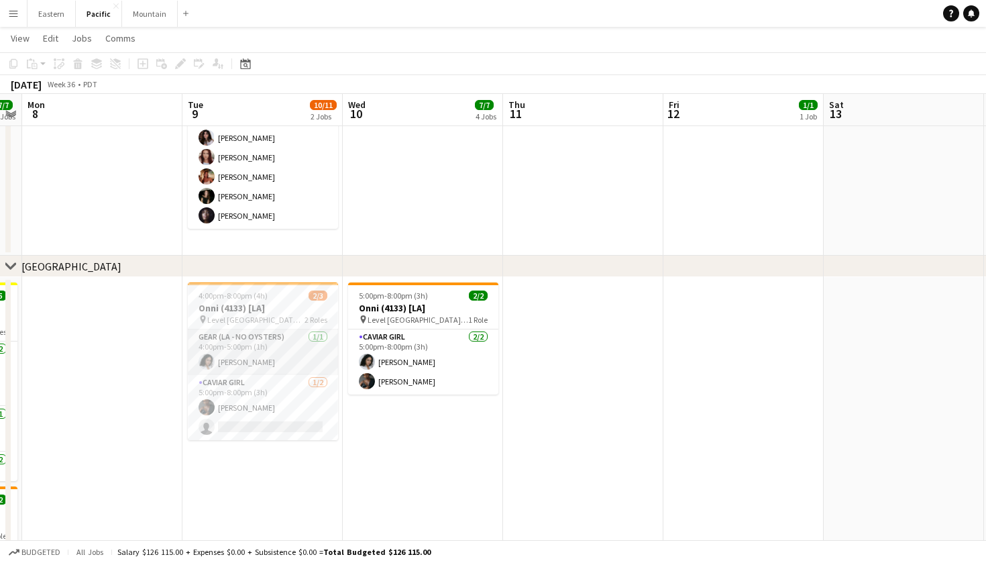
click at [272, 347] on app-card-role "Gear (LA - NO oysters) [DATE] 4:00pm-5:00pm (1h) [PERSON_NAME]" at bounding box center [263, 352] width 150 height 46
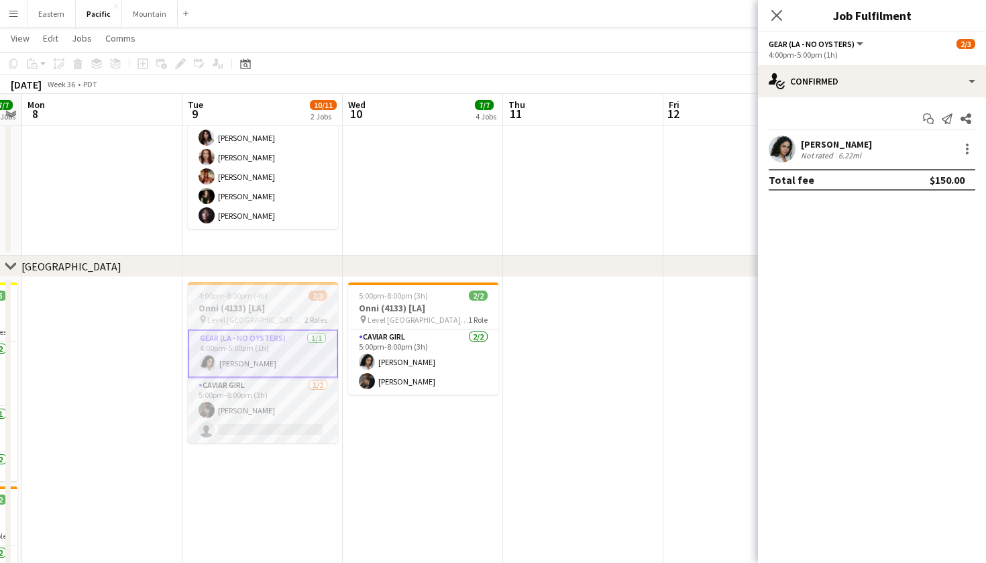
click at [292, 302] on h3 "Onni (4133) [LA]" at bounding box center [263, 308] width 150 height 12
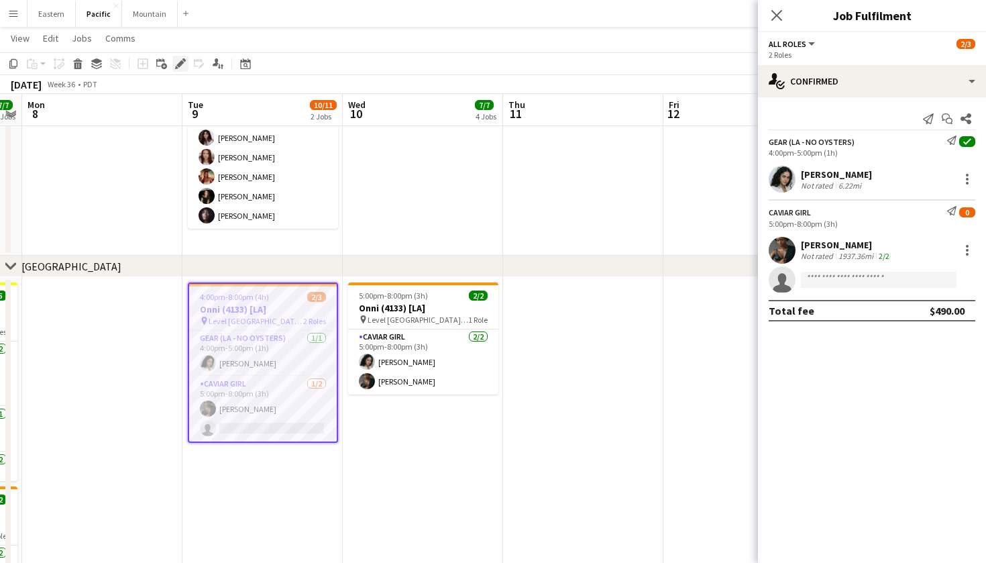
click at [182, 63] on icon at bounding box center [179, 63] width 7 height 7
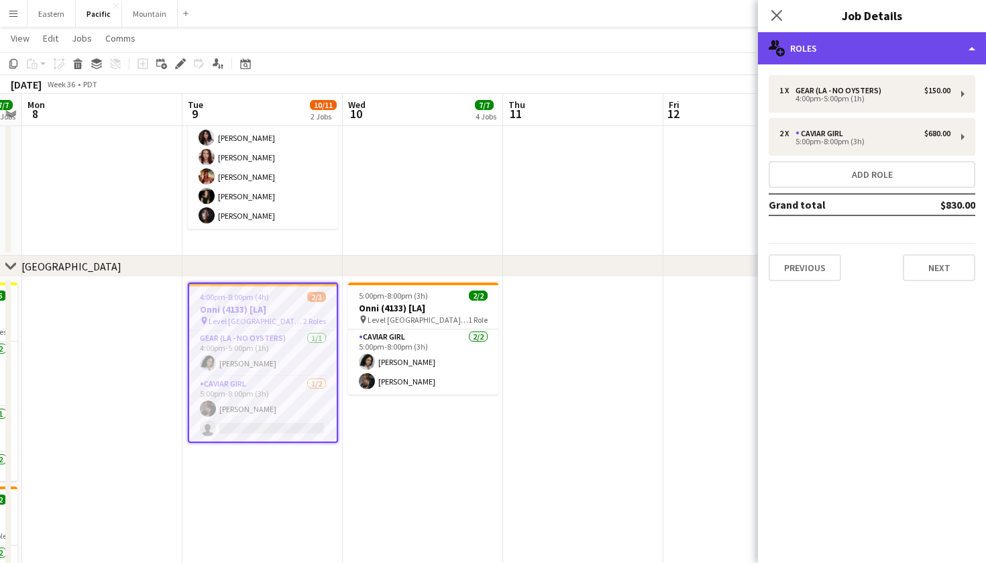
click at [919, 38] on div "multiple-users-add Roles" at bounding box center [872, 48] width 228 height 32
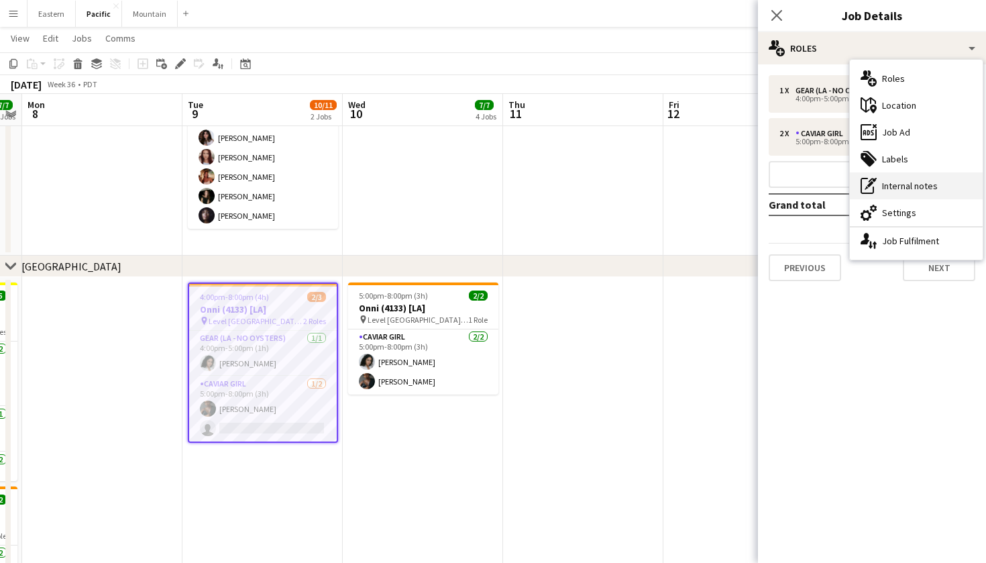
click at [911, 190] on div "pen-write Internal notes" at bounding box center [916, 185] width 133 height 27
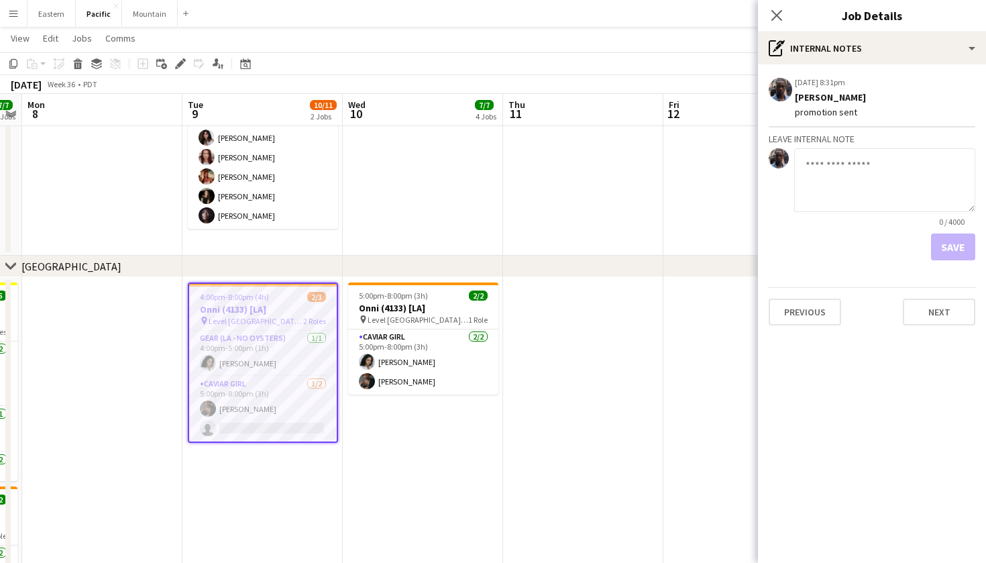
click at [848, 182] on textarea at bounding box center [884, 180] width 181 height 64
type textarea "**********"
click at [951, 266] on div "**********" at bounding box center [872, 200] width 228 height 272
click at [957, 253] on button "Save" at bounding box center [953, 246] width 44 height 27
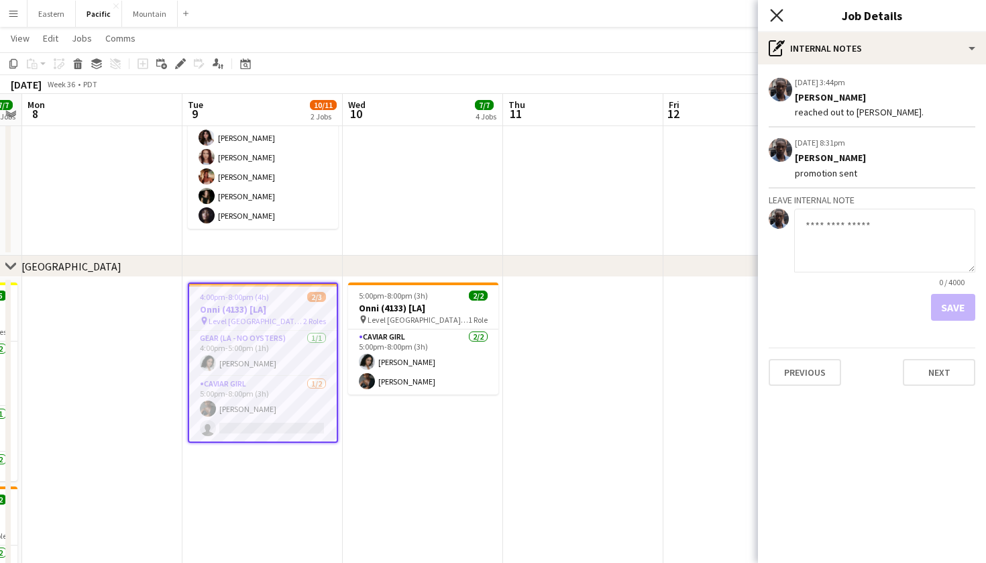
click at [782, 11] on icon at bounding box center [776, 15] width 13 height 13
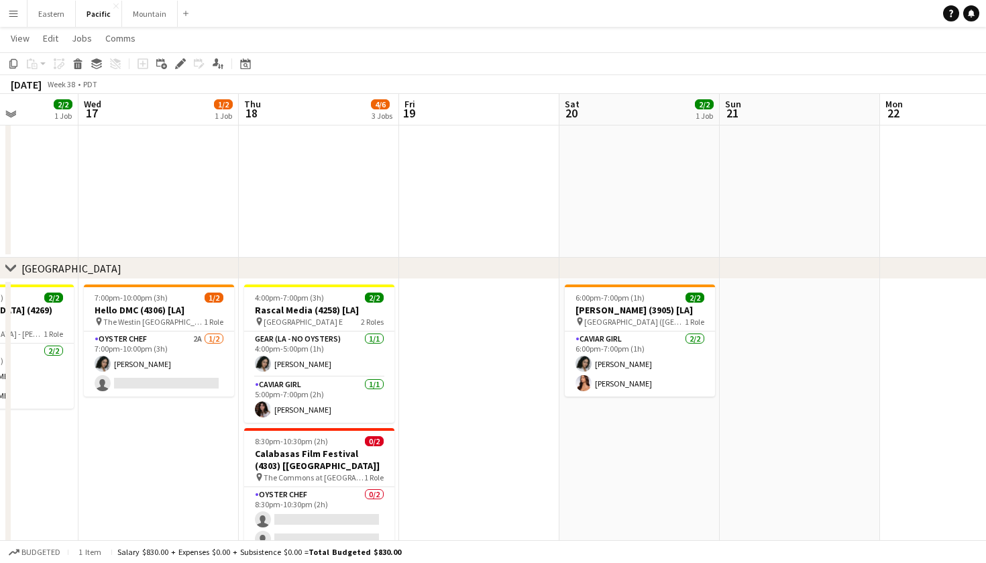
scroll to position [186, 0]
click at [184, 341] on app-card-role "Oyster Chef 2A [DATE] 7:00pm-10:00pm (3h) [PERSON_NAME] single-neutral-actions" at bounding box center [159, 363] width 150 height 65
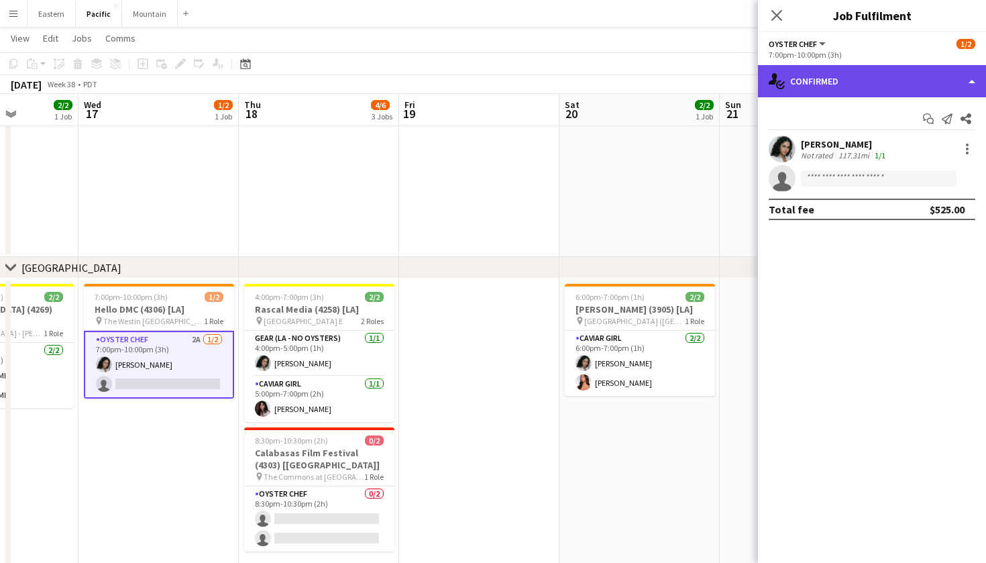
click at [911, 80] on div "single-neutral-actions-check-2 Confirmed" at bounding box center [872, 81] width 228 height 32
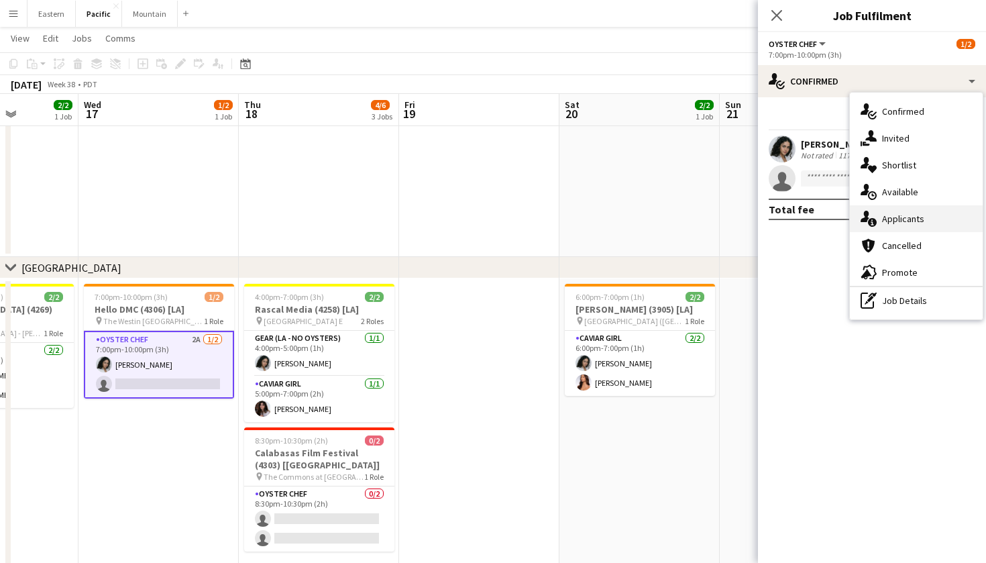
click at [910, 217] on div "single-neutral-actions-information Applicants" at bounding box center [916, 218] width 133 height 27
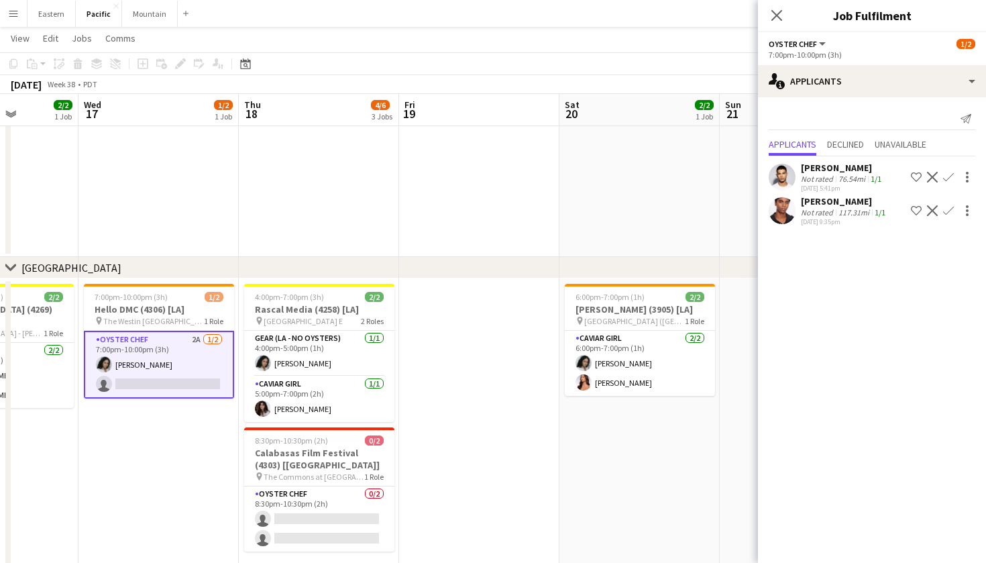
click at [950, 210] on app-icon "Confirm" at bounding box center [948, 210] width 11 height 11
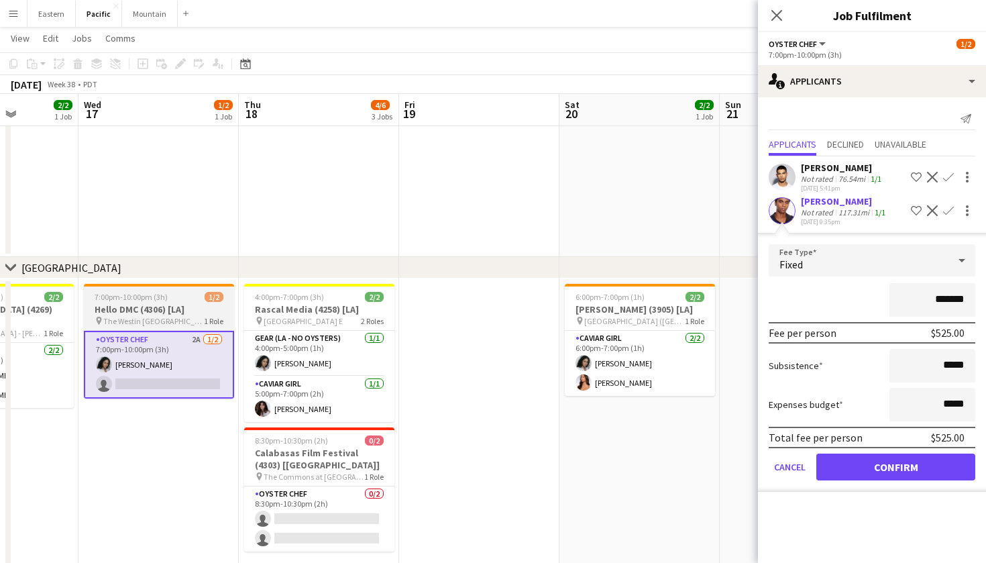
click at [151, 306] on h3 "Hello DMC (4306) [LA]" at bounding box center [159, 309] width 150 height 12
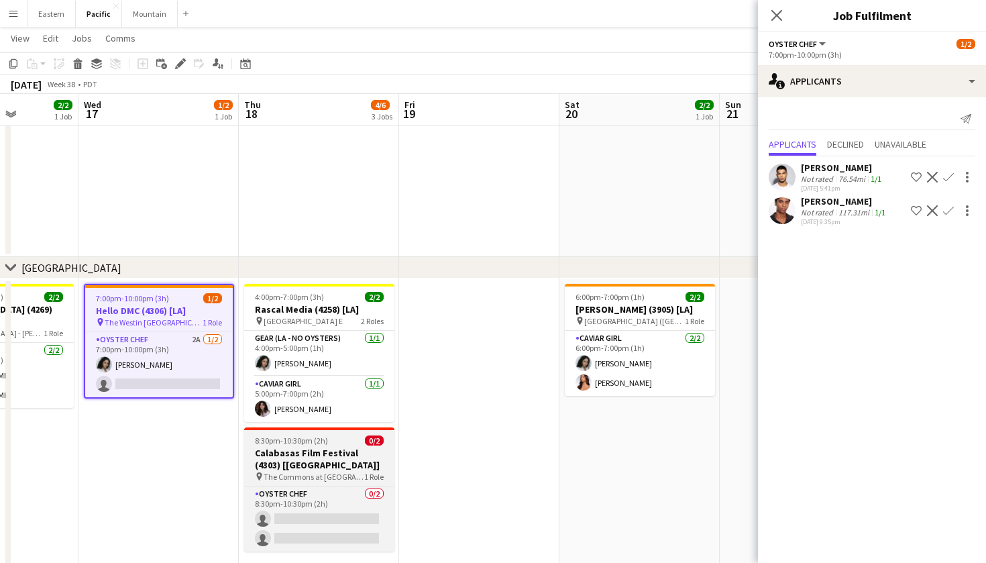
click at [333, 434] on app-job-card "8:30pm-10:30pm (2h) 0/2 Calabasas Film Festival (4303) [LA] pin The Commons at …" at bounding box center [319, 489] width 150 height 124
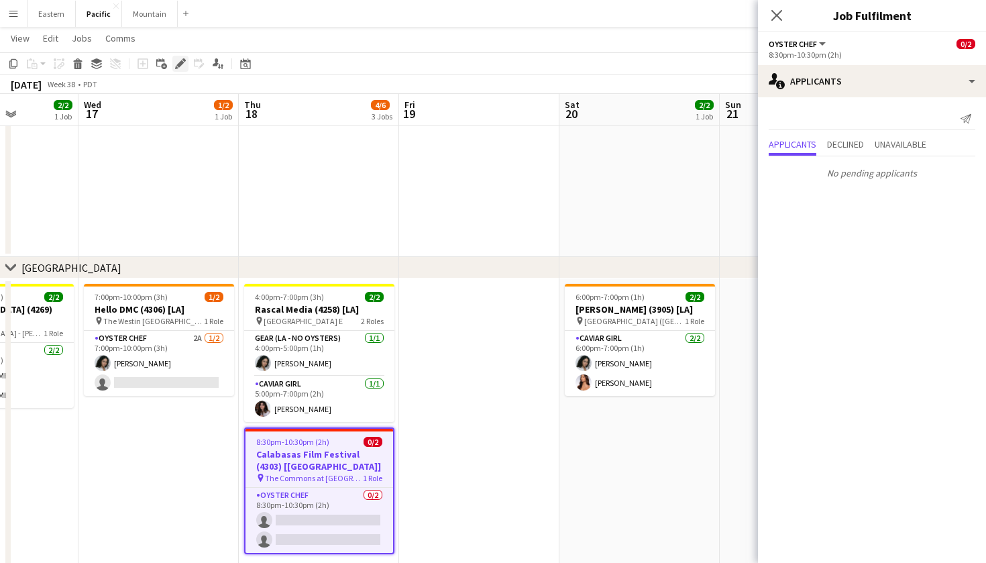
click at [176, 62] on icon "Edit" at bounding box center [180, 63] width 11 height 11
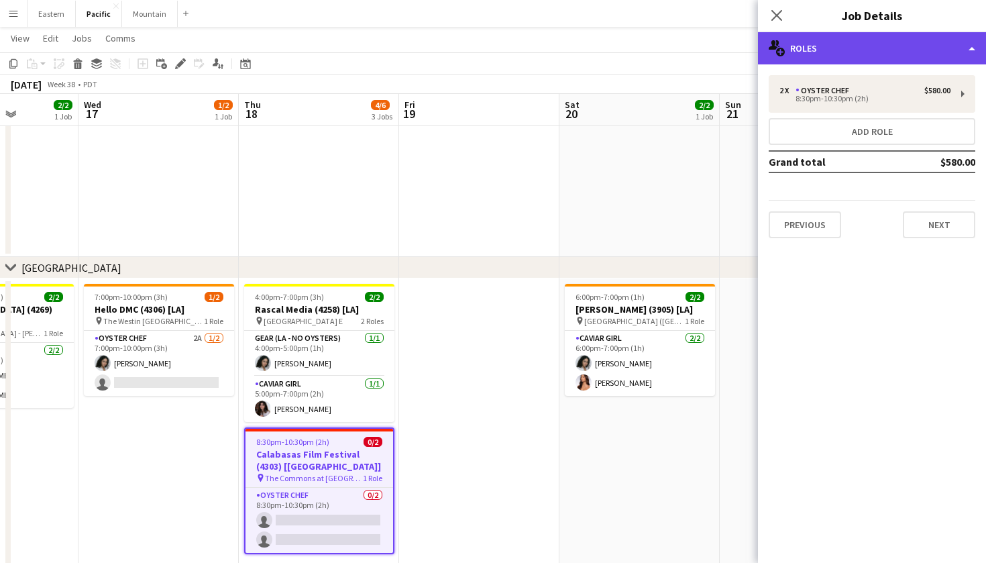
click at [862, 47] on div "multiple-users-add Roles" at bounding box center [872, 48] width 228 height 32
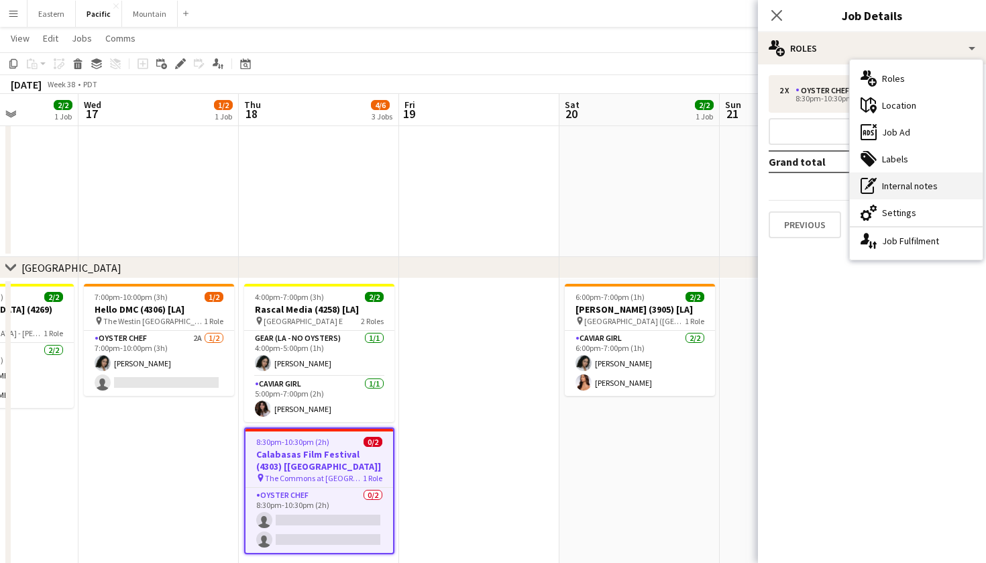
click at [917, 181] on div "pen-write Internal notes" at bounding box center [916, 185] width 133 height 27
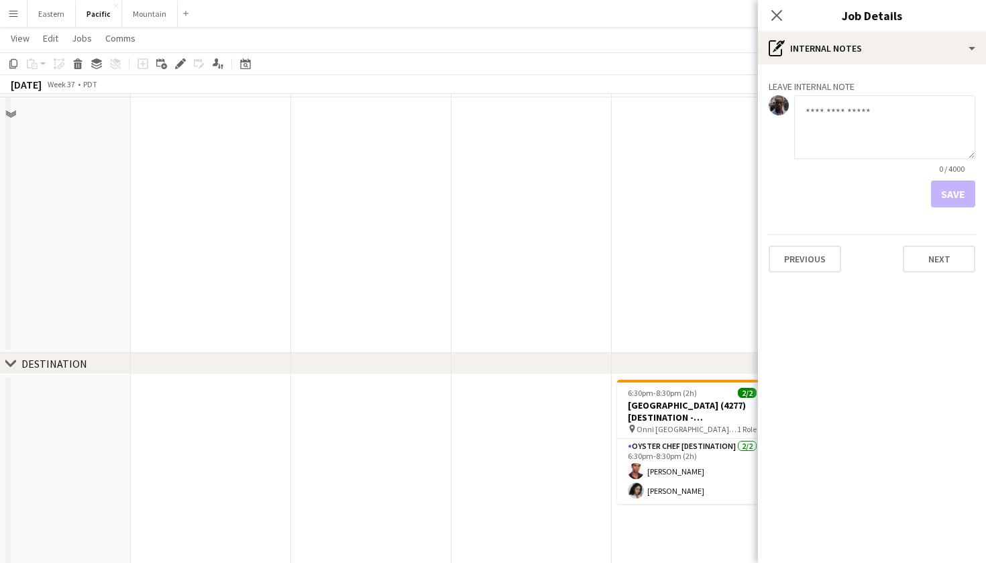
scroll to position [962, 0]
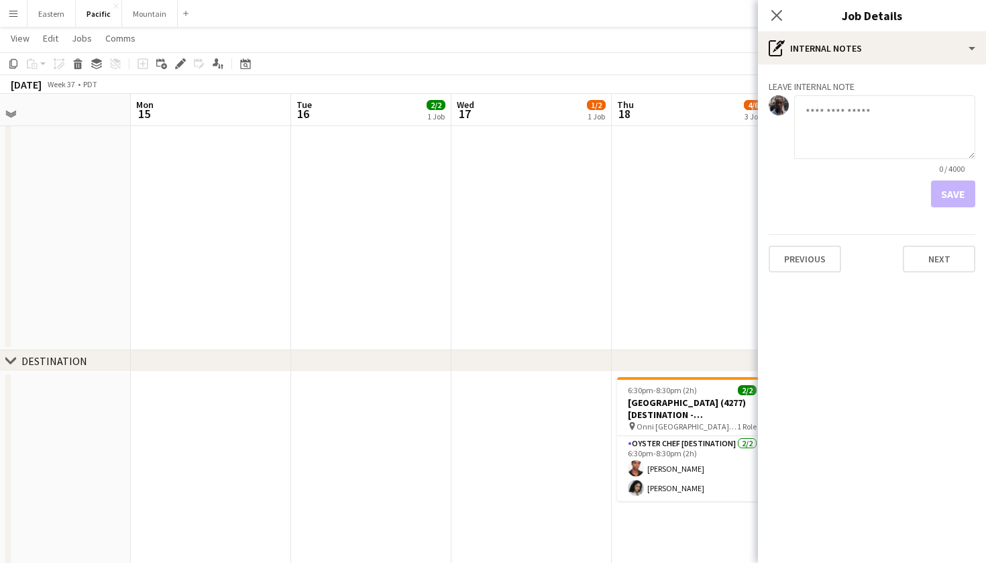
click at [14, 17] on app-icon "Menu" at bounding box center [13, 13] width 11 height 11
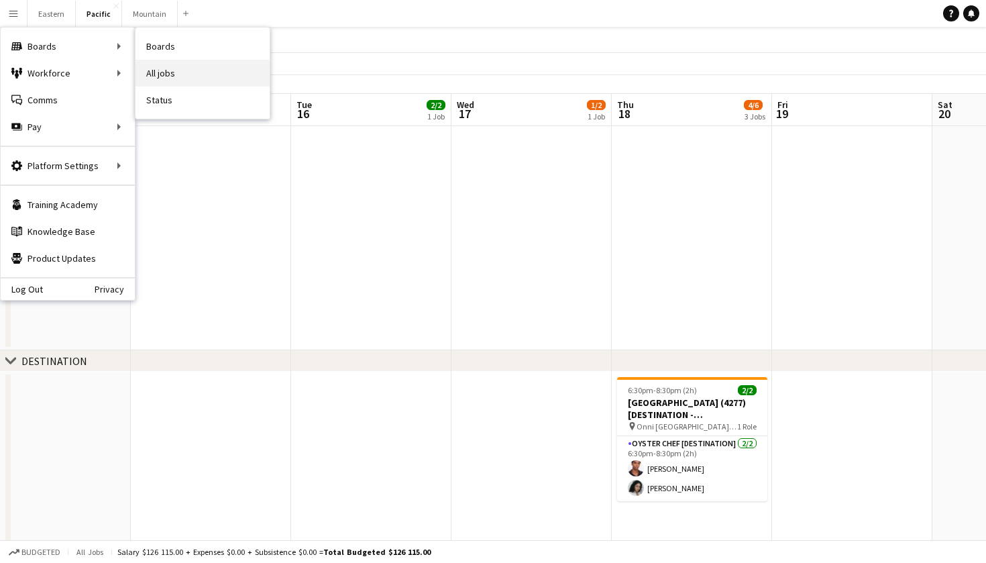
click at [199, 74] on link "All jobs" at bounding box center [202, 73] width 134 height 27
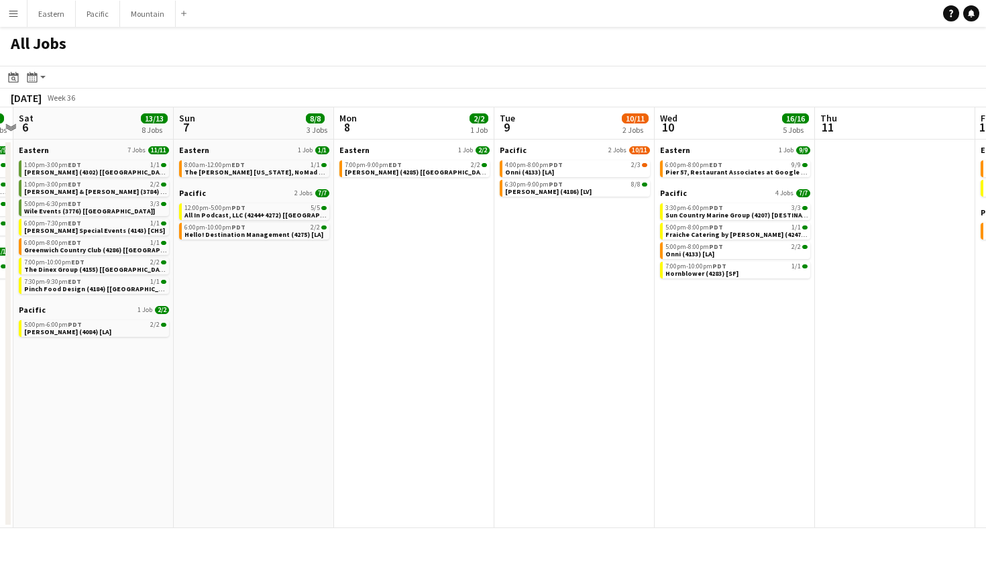
scroll to position [0, 468]
click at [145, 11] on button "Mountain Close" at bounding box center [148, 14] width 56 height 26
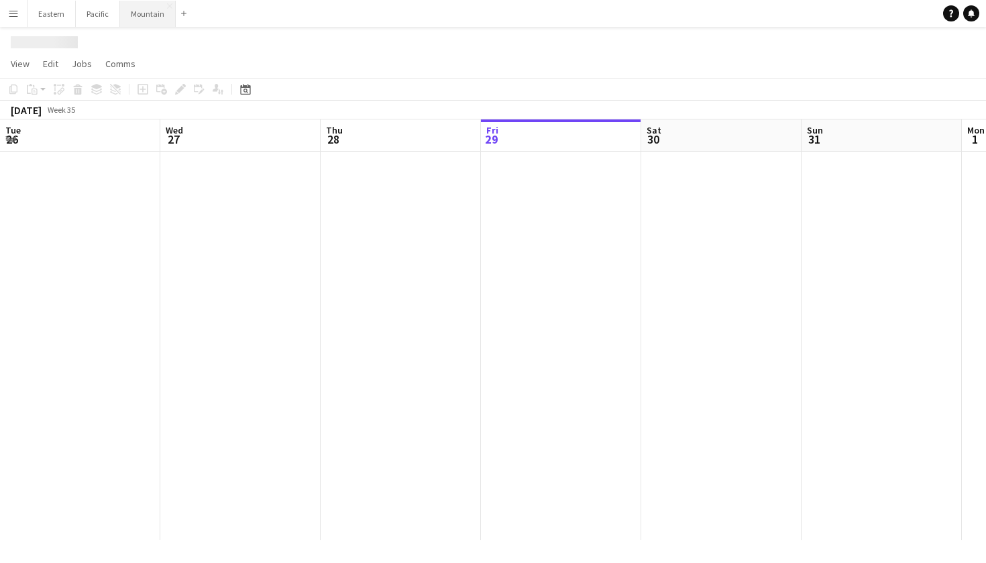
scroll to position [0, 321]
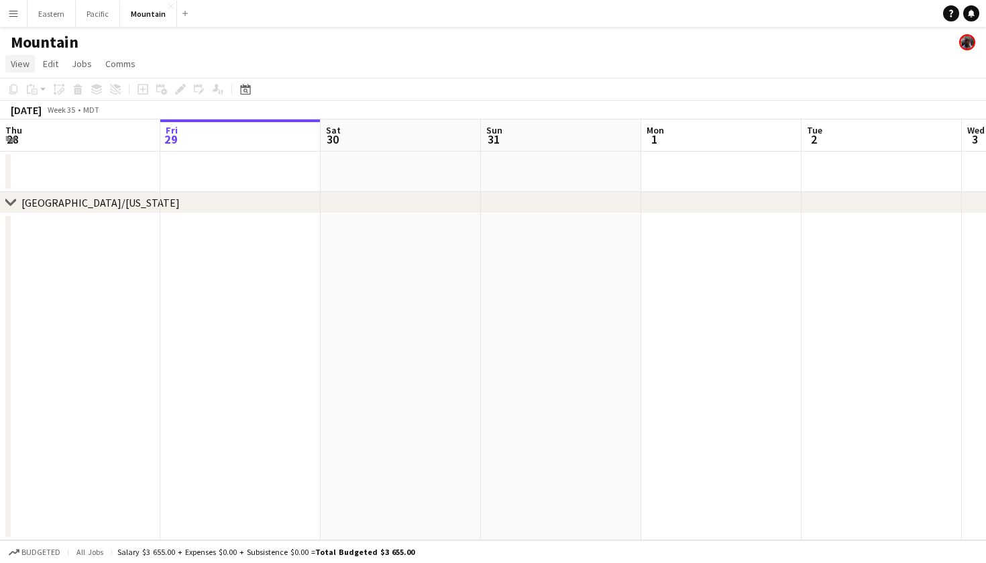
click at [16, 60] on span "View" at bounding box center [20, 64] width 19 height 12
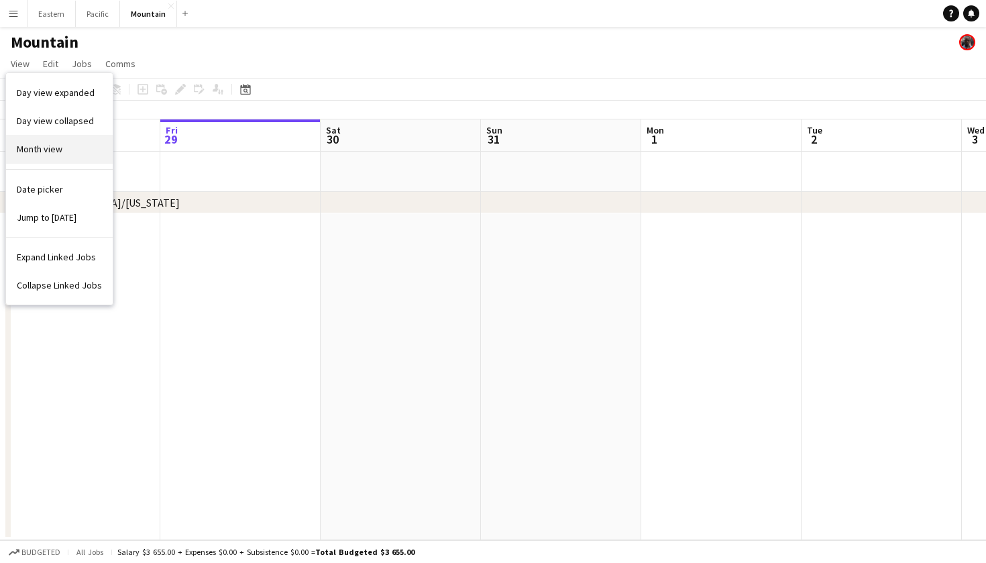
click at [60, 148] on span "Month view" at bounding box center [40, 149] width 46 height 12
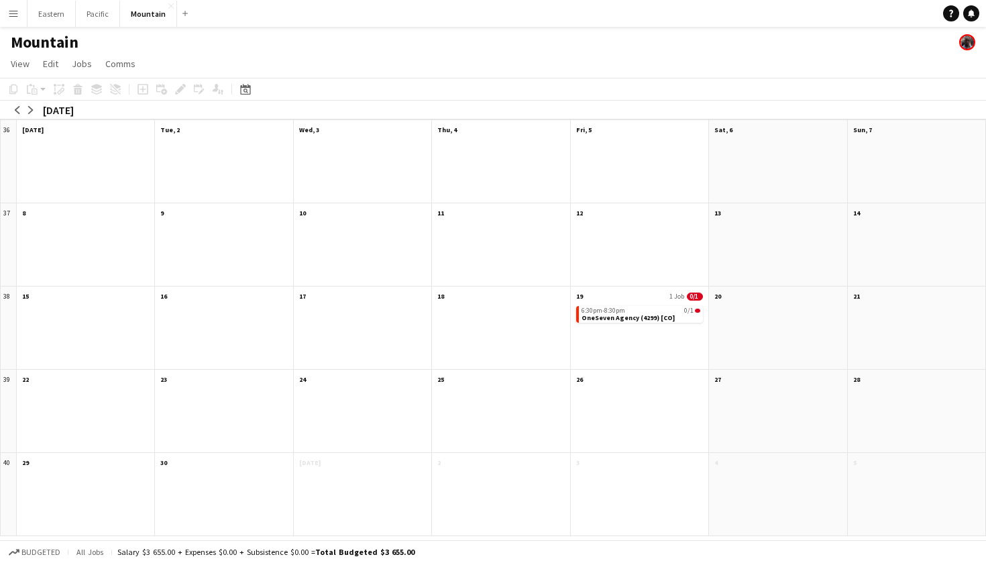
scroll to position [0, 0]
click at [658, 314] on span "OneSeven Agency (4299) [CO]" at bounding box center [627, 317] width 93 height 9
click at [674, 318] on app-month-view-job-card "6:30pm-8:30pm 0/1 OneSeven Agency (4299) [CO]" at bounding box center [639, 314] width 127 height 17
click at [666, 318] on span "OneSeven Agency (4299) [CO]" at bounding box center [627, 317] width 93 height 9
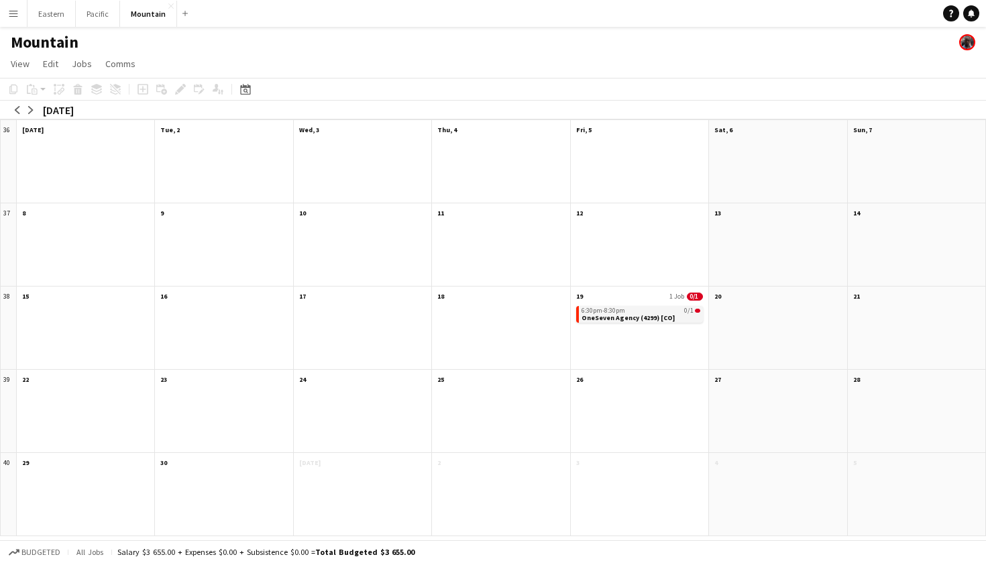
click at [652, 309] on div "6:30pm-8:30pm 0/1" at bounding box center [640, 310] width 119 height 7
click at [17, 60] on span "View" at bounding box center [20, 64] width 19 height 12
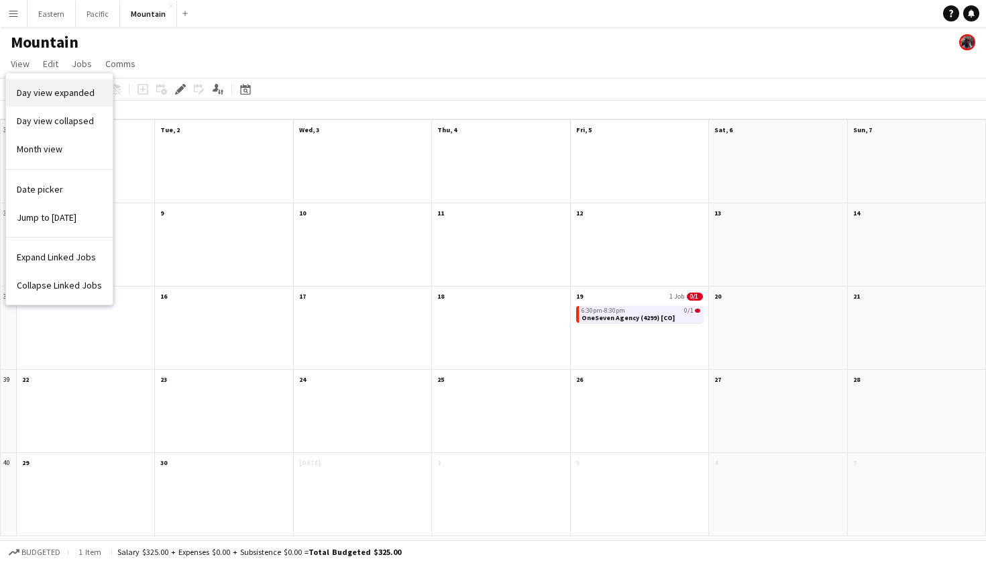
click at [70, 101] on link "Day view expanded" at bounding box center [59, 92] width 107 height 28
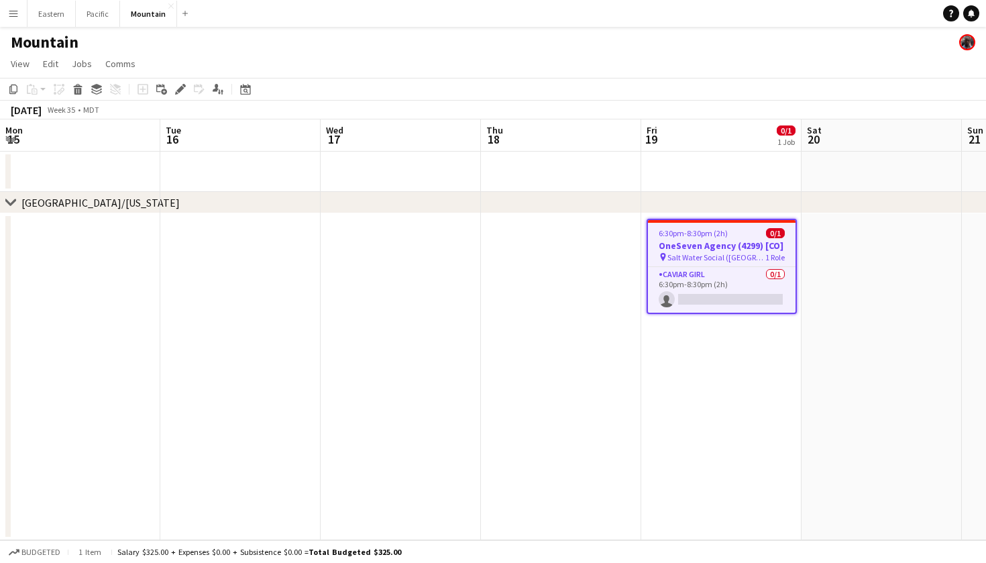
scroll to position [0, 461]
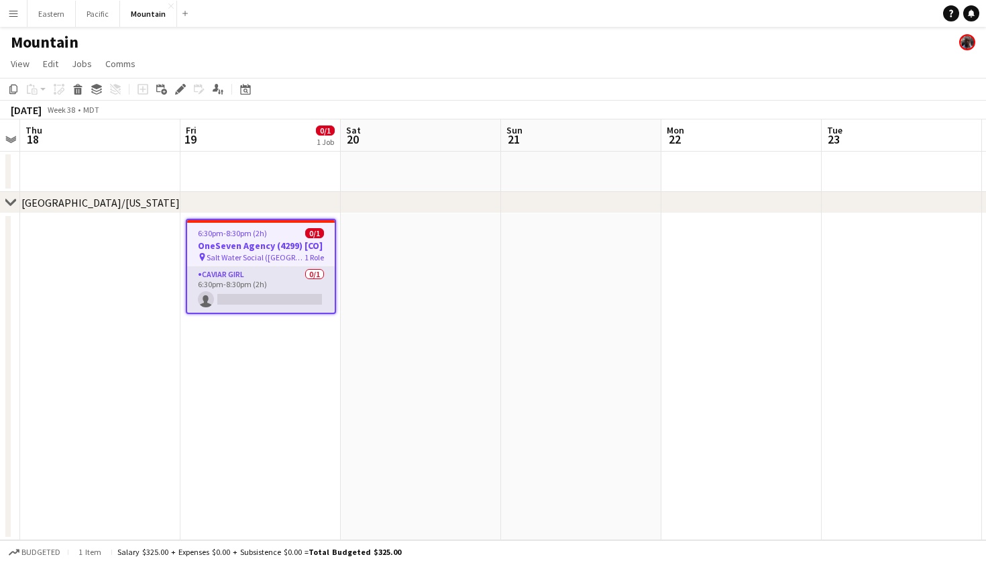
click at [306, 304] on app-card-role "Caviar Girl [DEMOGRAPHIC_DATA]/1 6:30pm-8:30pm (2h) single-neutral-actions" at bounding box center [261, 290] width 148 height 46
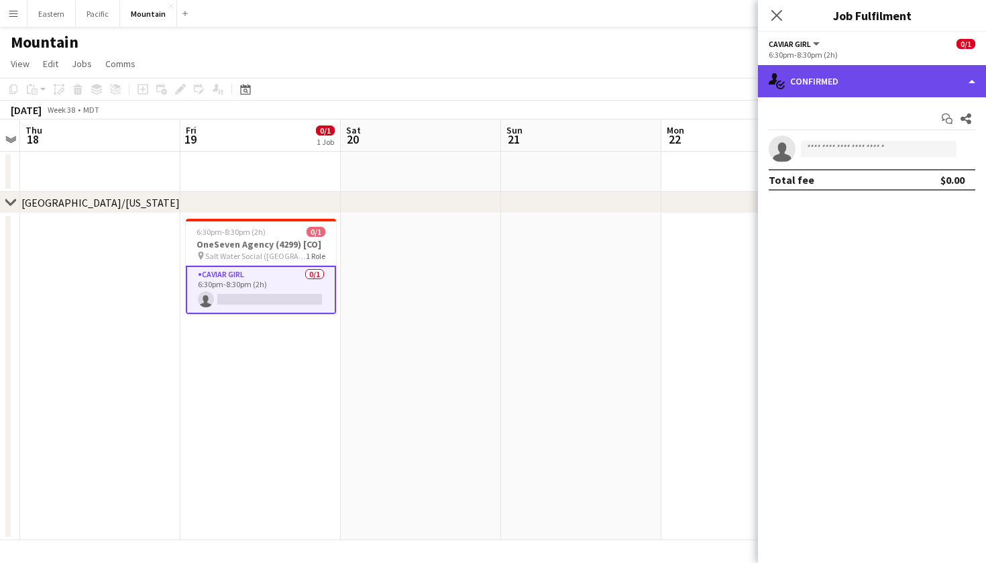
click at [848, 78] on div "single-neutral-actions-check-2 Confirmed" at bounding box center [872, 81] width 228 height 32
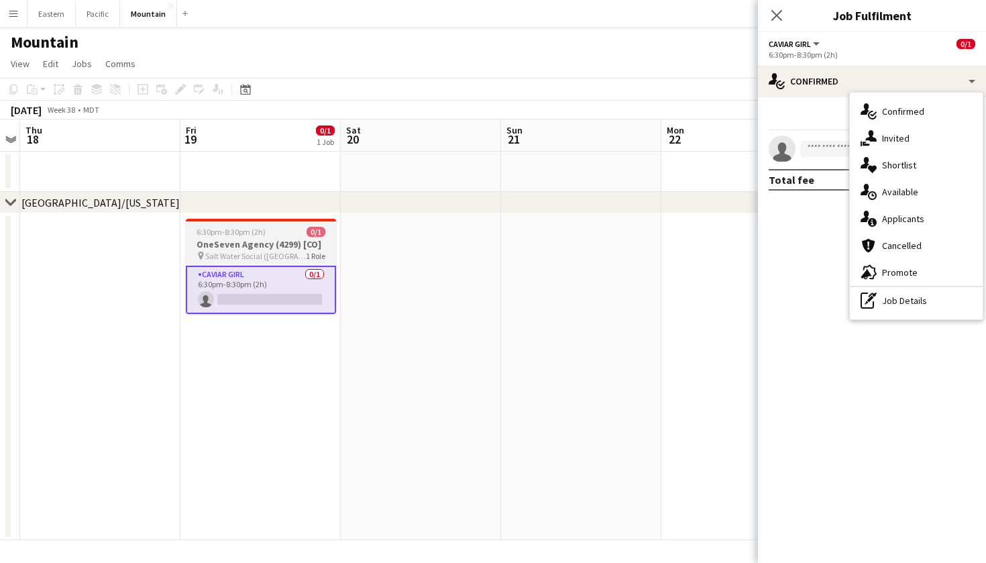
click at [257, 249] on h3 "OneSeven Agency (4299) [CO]" at bounding box center [261, 244] width 150 height 12
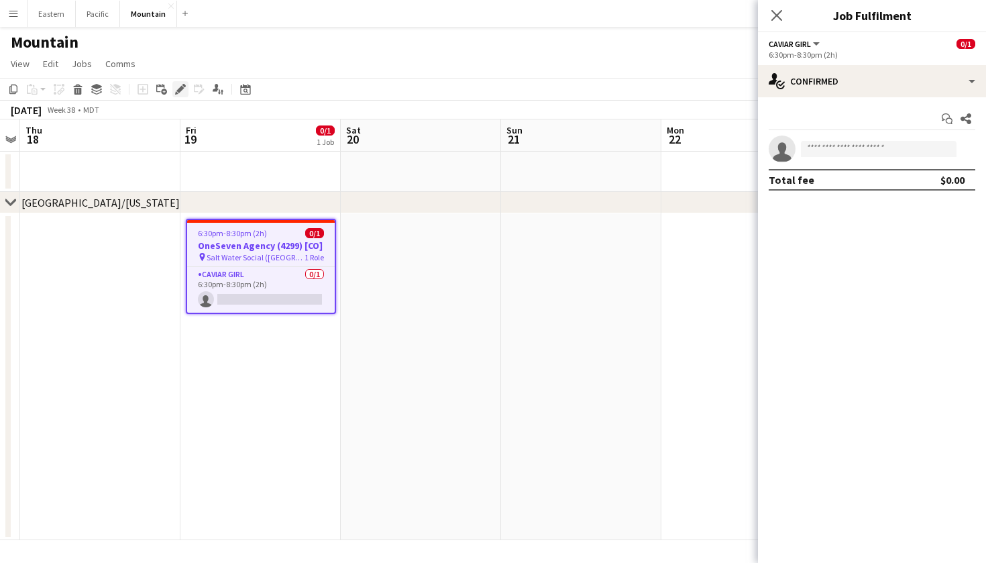
click at [177, 86] on icon "Edit" at bounding box center [180, 89] width 11 height 11
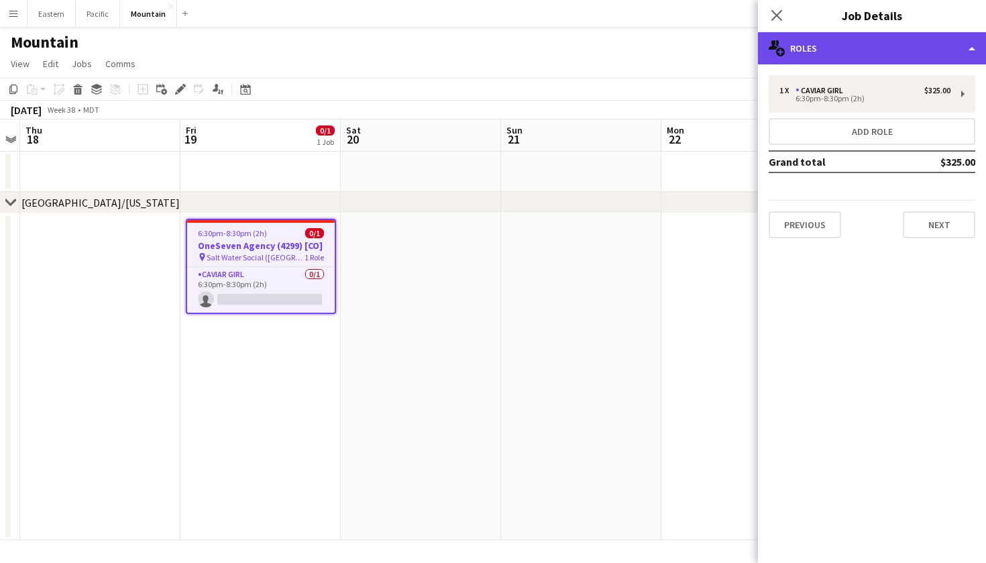
click at [883, 48] on div "multiple-users-add Roles" at bounding box center [872, 48] width 228 height 32
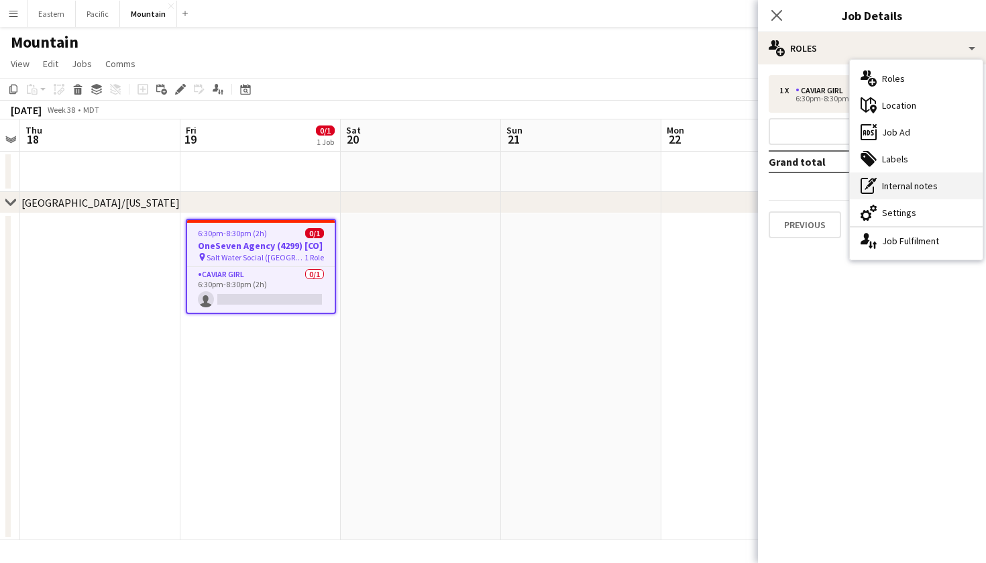
click at [939, 192] on div "pen-write Internal notes" at bounding box center [916, 185] width 133 height 27
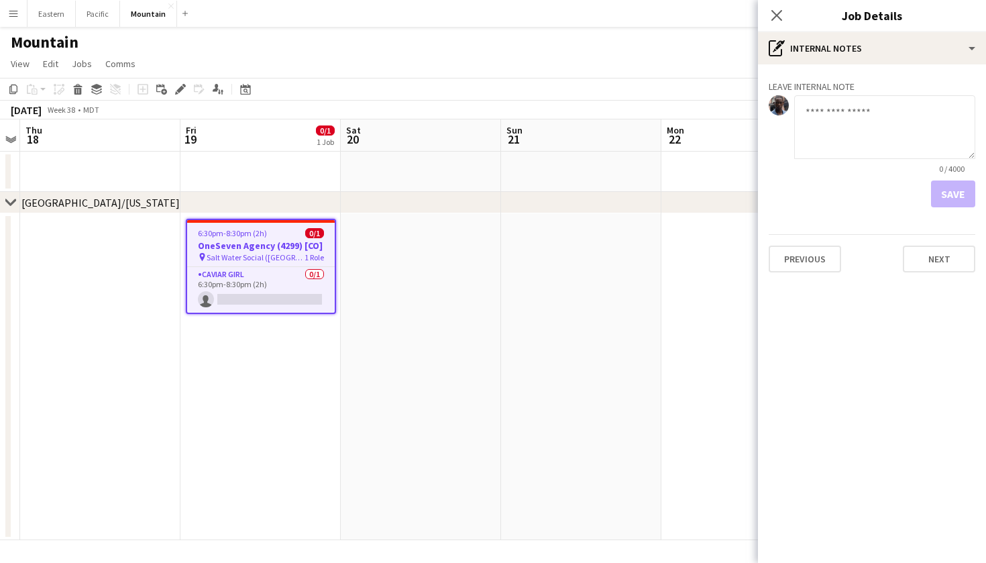
click at [266, 229] on div "6:30pm-8:30pm (2h) 0/1" at bounding box center [261, 233] width 148 height 10
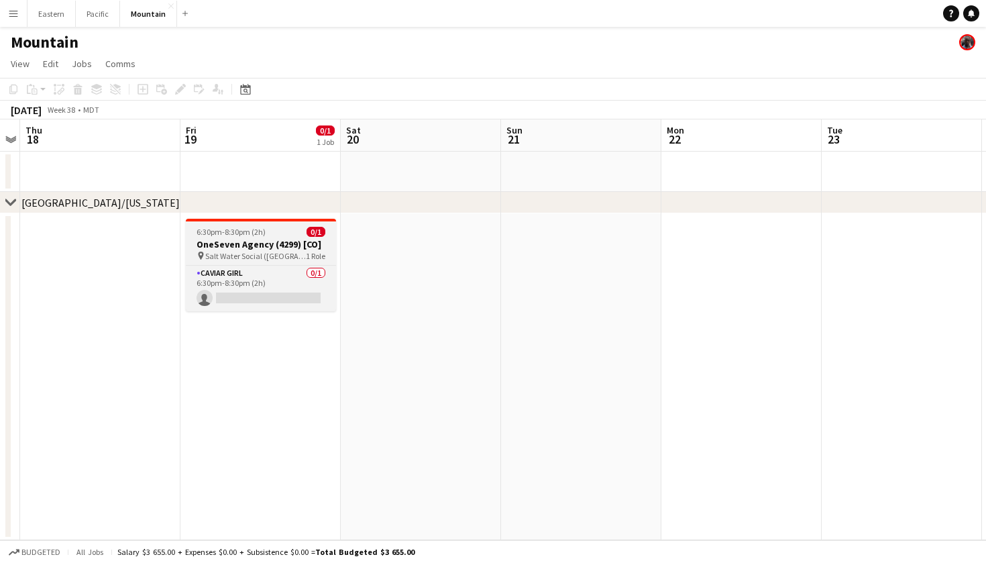
click at [266, 229] on div "6:30pm-8:30pm (2h) 0/1" at bounding box center [261, 232] width 150 height 10
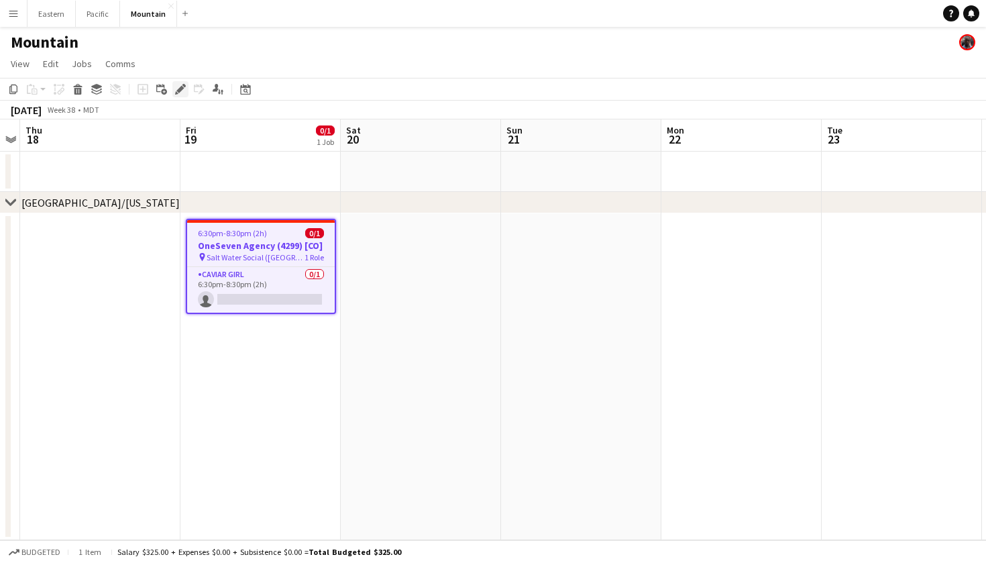
click at [178, 87] on icon "Edit" at bounding box center [180, 89] width 11 height 11
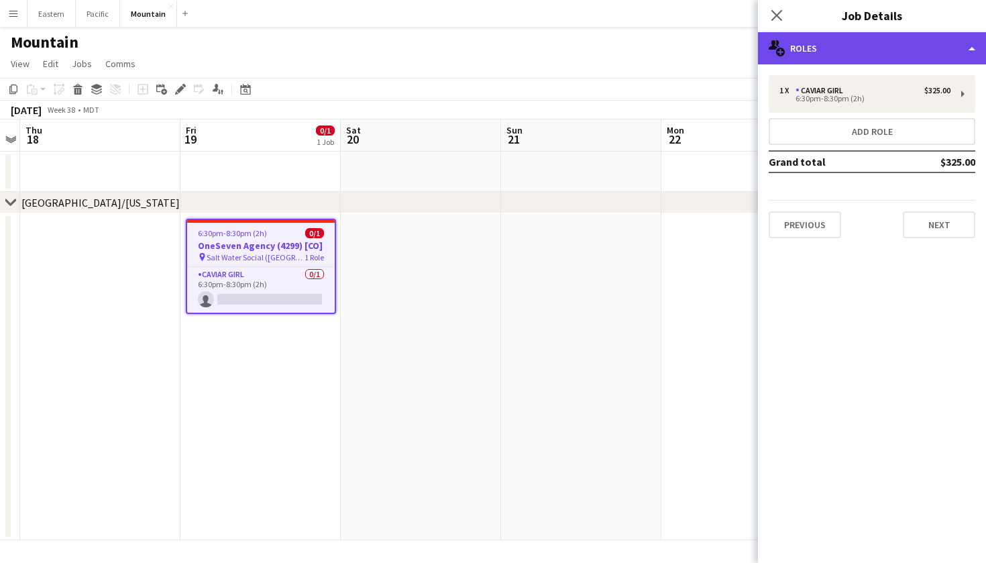
click at [854, 50] on div "multiple-users-add Roles" at bounding box center [872, 48] width 228 height 32
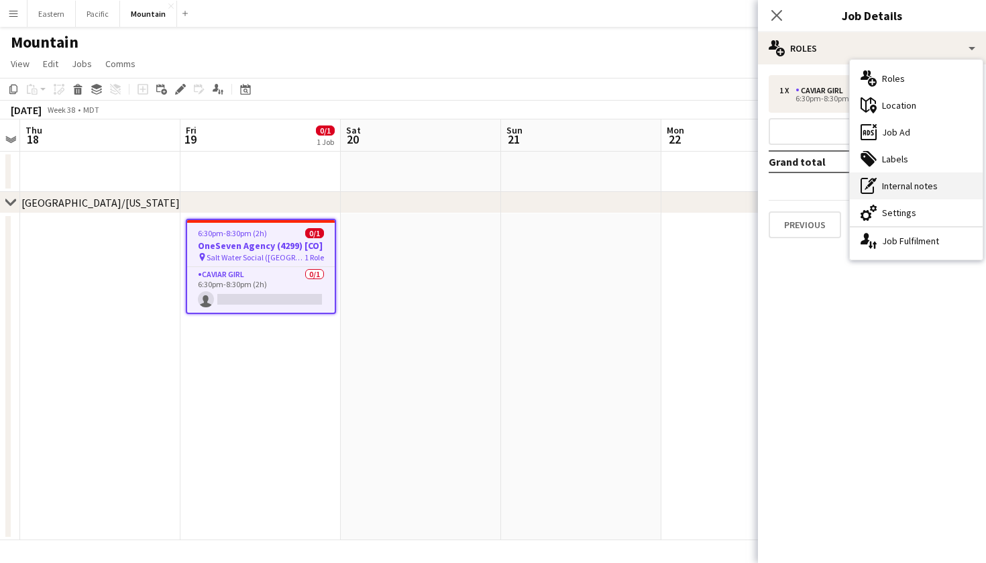
click at [937, 192] on div "pen-write Internal notes" at bounding box center [916, 185] width 133 height 27
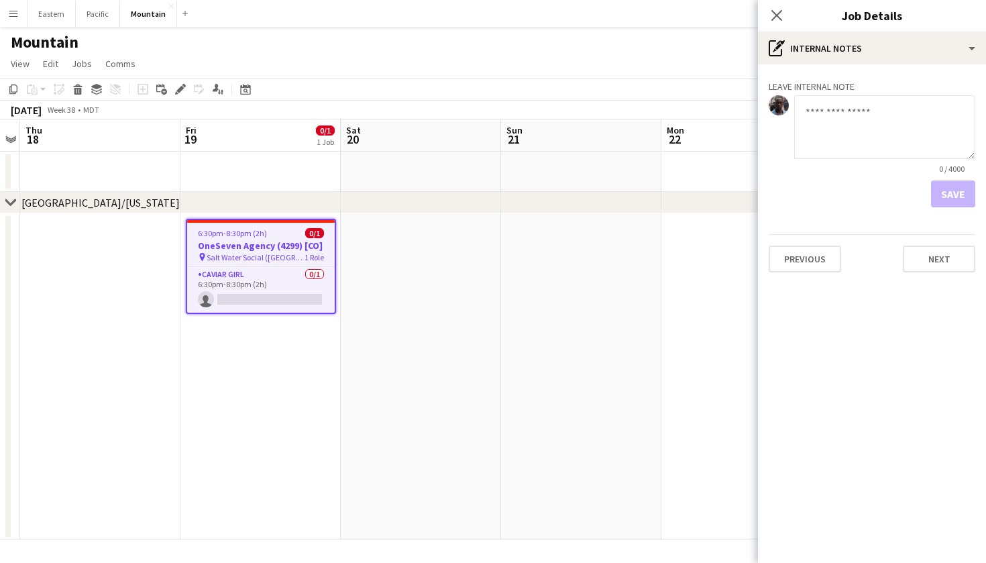
click at [172, 72] on app-page-menu "View Day view expanded Day view collapsed Month view Date picker Jump to [DATE]…" at bounding box center [493, 64] width 986 height 25
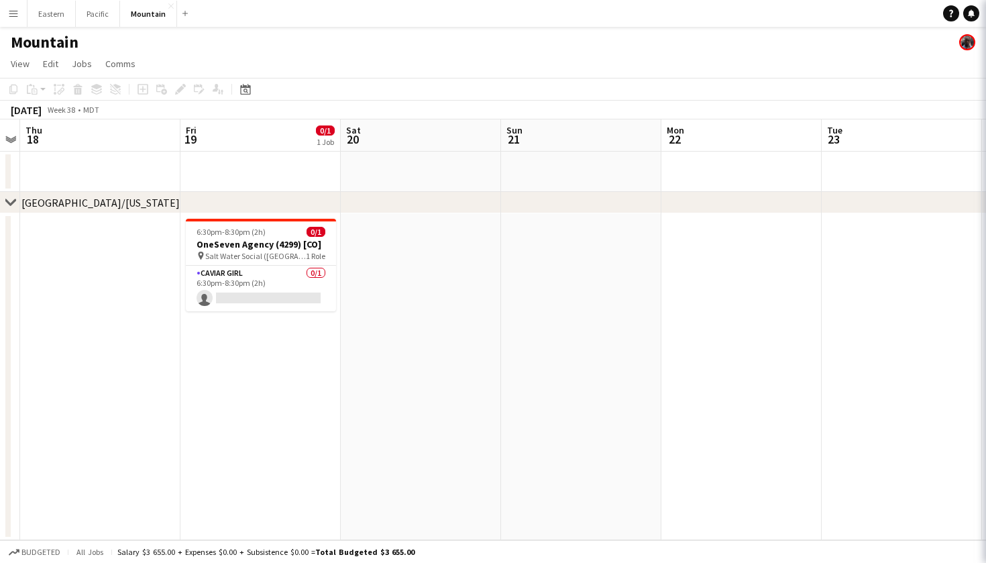
click at [175, 93] on div "Add job Add linked Job Edit Edit linked Job Applicants" at bounding box center [174, 89] width 103 height 16
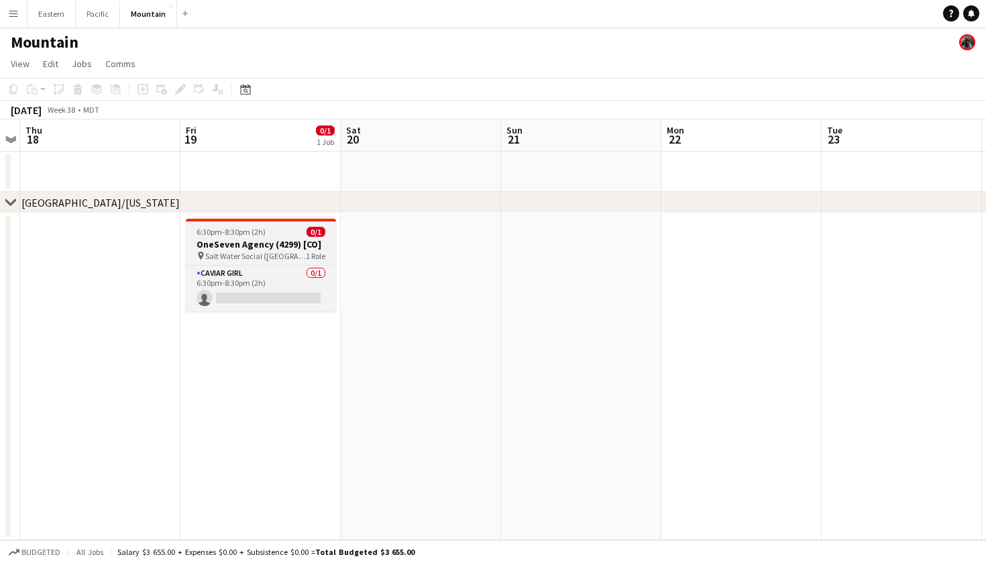
click at [255, 265] on div "Caviar Girl [DEMOGRAPHIC_DATA]/1 6:30pm-8:30pm (2h) single-neutral-actions" at bounding box center [261, 288] width 150 height 46
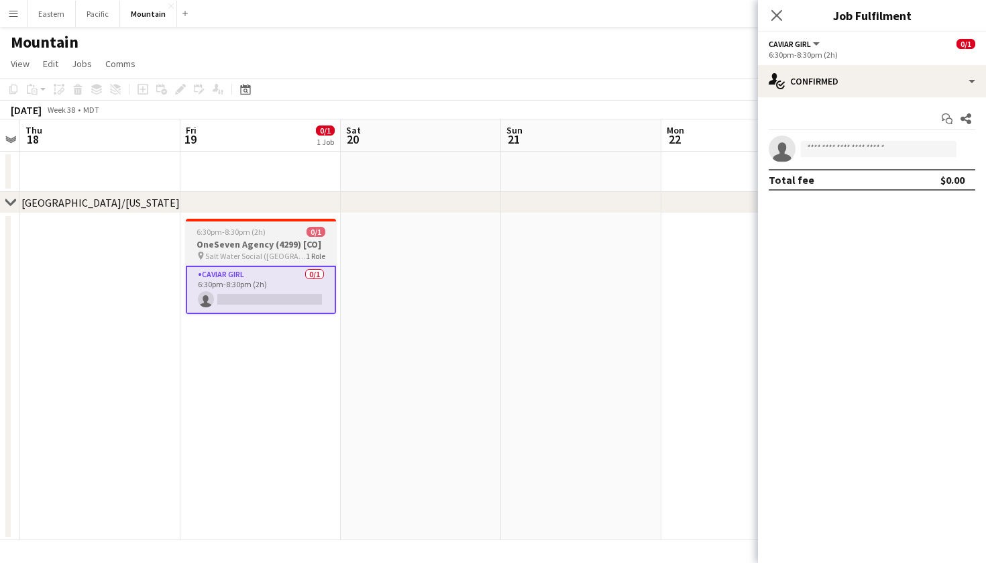
click at [245, 257] on span "Salt Water Social ([GEOGRAPHIC_DATA], [GEOGRAPHIC_DATA])" at bounding box center [255, 256] width 101 height 10
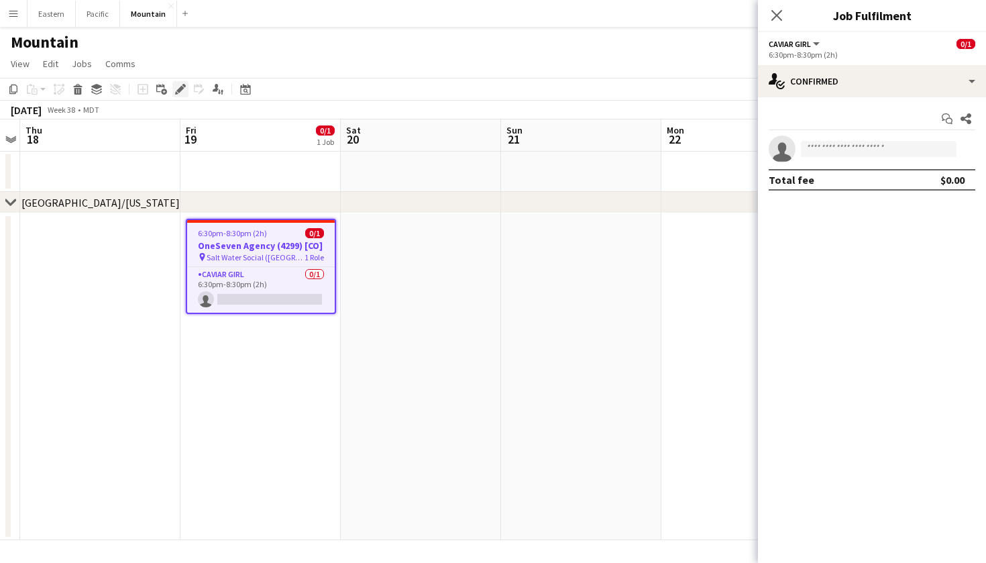
click at [182, 92] on icon "Edit" at bounding box center [180, 89] width 11 height 11
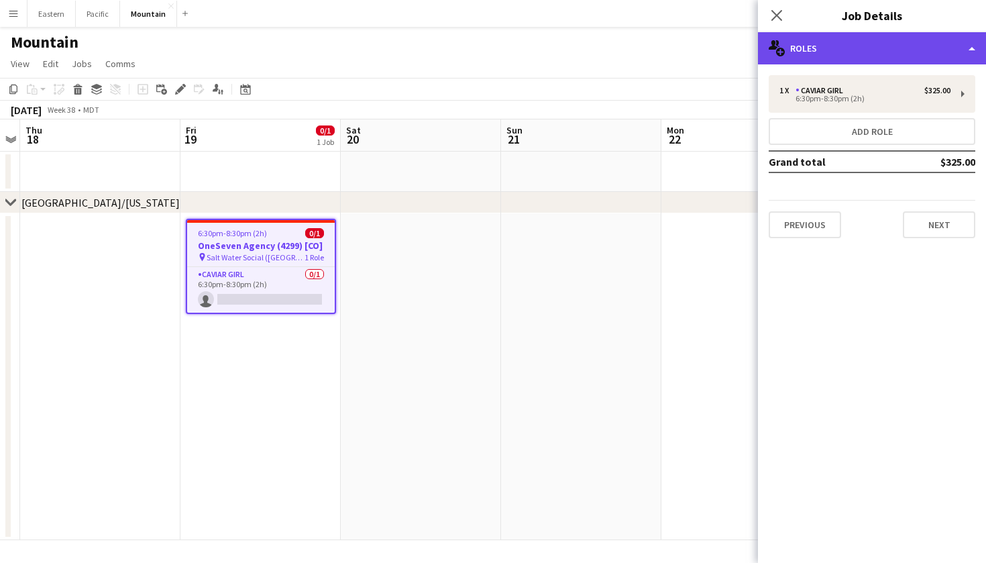
click at [938, 48] on div "multiple-users-add Roles" at bounding box center [872, 48] width 228 height 32
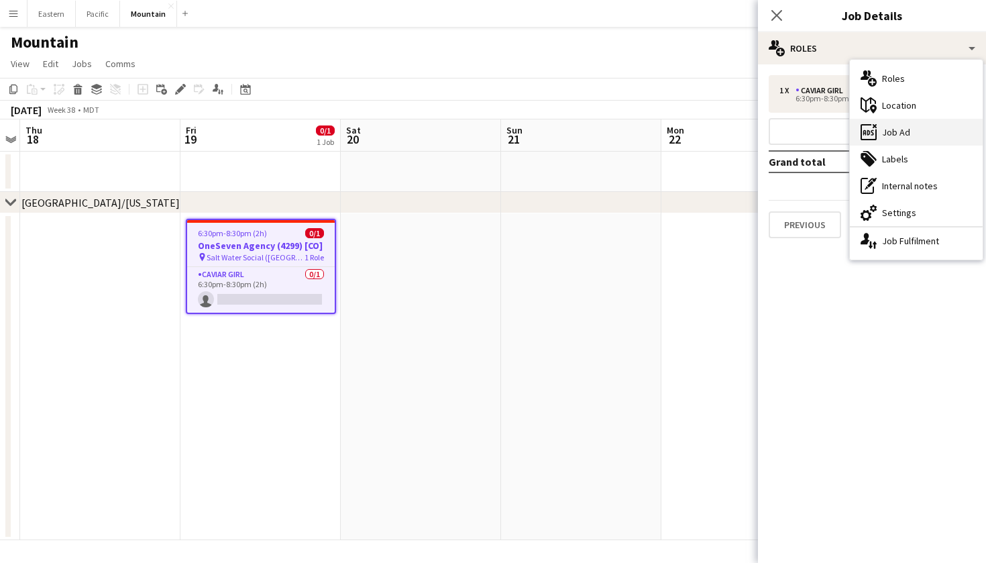
click at [918, 141] on div "ads-window Job Ad" at bounding box center [916, 132] width 133 height 27
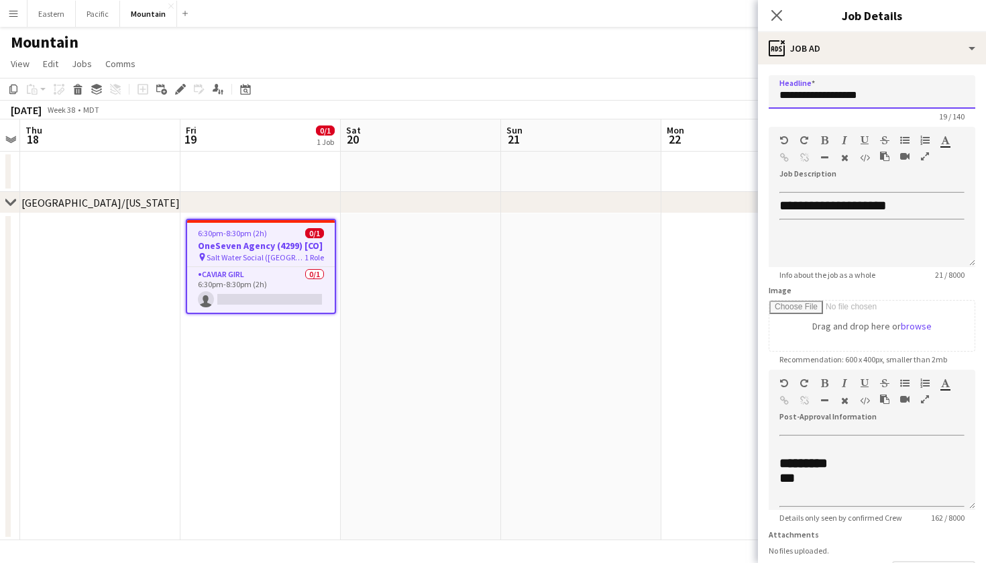
click at [858, 99] on input "**********" at bounding box center [871, 92] width 207 height 34
click at [294, 276] on app-card-role "Caviar Girl [DEMOGRAPHIC_DATA]/1 6:30pm-8:30pm (2h) single-neutral-actions" at bounding box center [261, 290] width 148 height 46
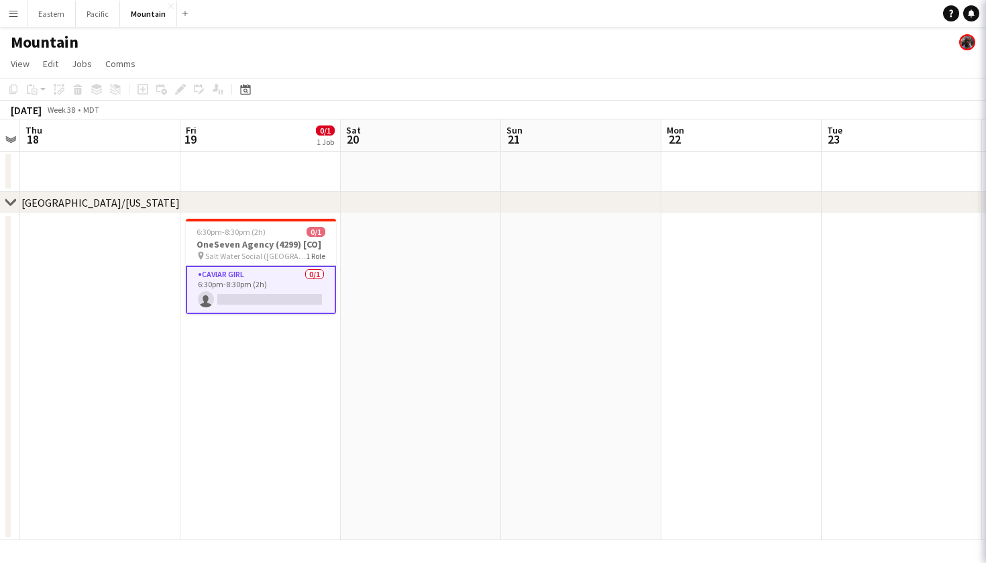
scroll to position [0, 461]
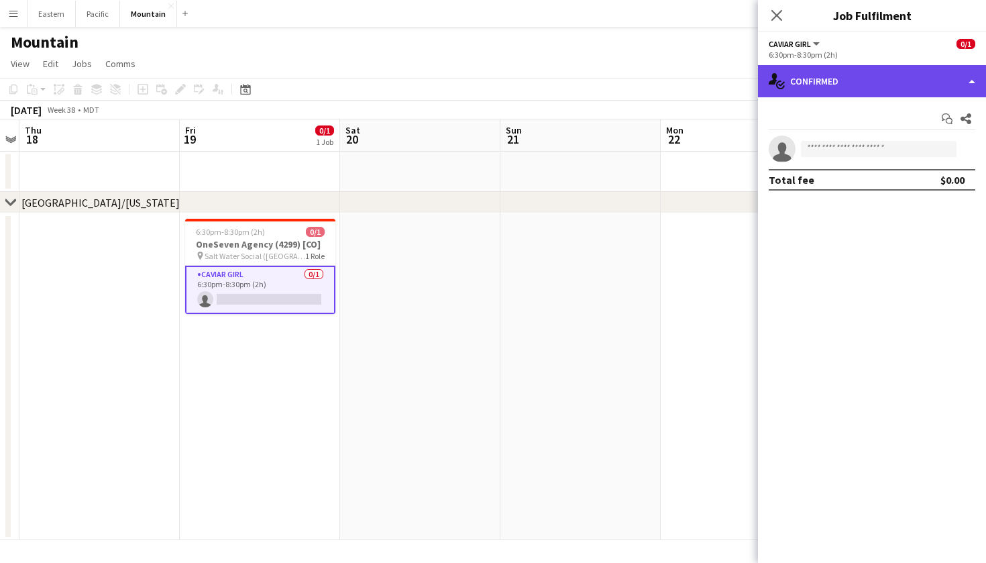
click at [851, 78] on div "single-neutral-actions-check-2 Confirmed" at bounding box center [872, 81] width 228 height 32
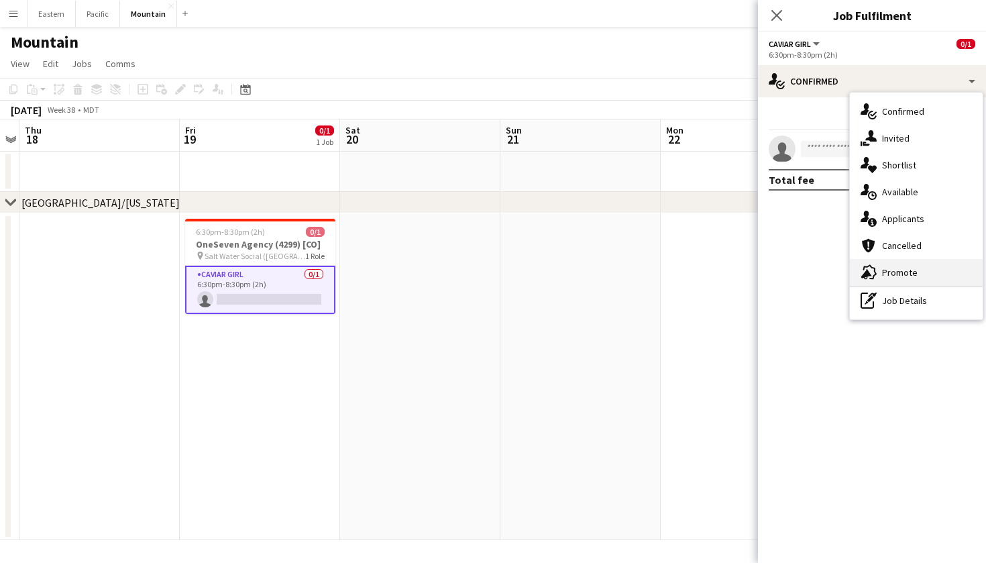
click at [888, 278] on div "advertising-megaphone Promote" at bounding box center [916, 272] width 133 height 27
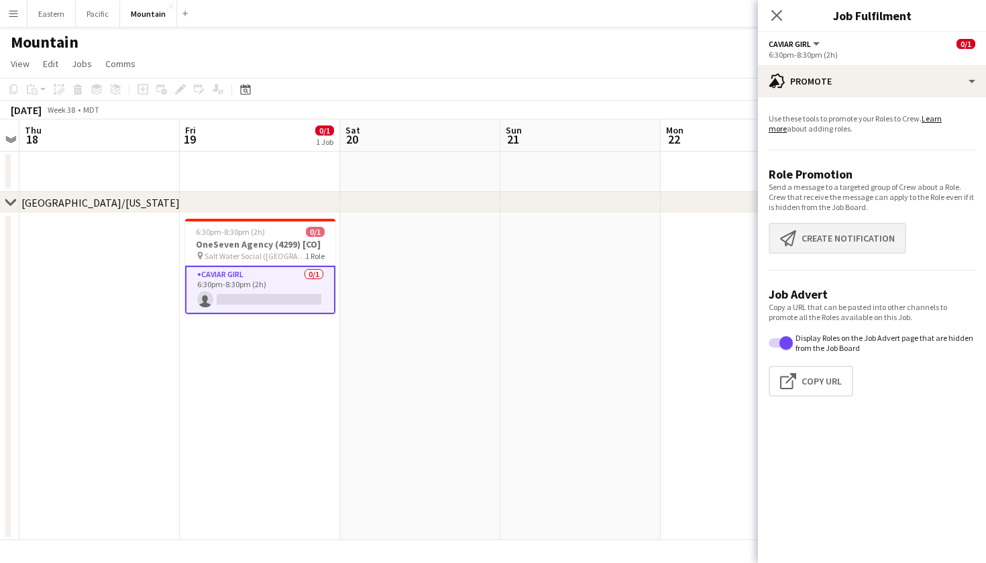
click at [860, 249] on button "Create notification Create notification" at bounding box center [836, 238] width 137 height 31
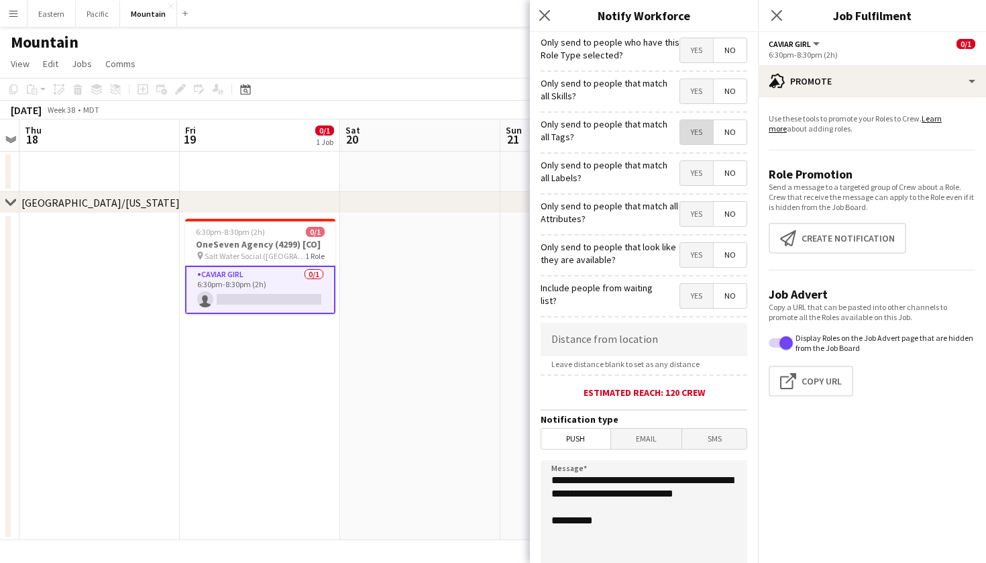
click at [696, 133] on span "Yes" at bounding box center [696, 132] width 33 height 24
drag, startPoint x: 625, startPoint y: 507, endPoint x: 522, endPoint y: 477, distance: 106.7
click at [522, 477] on body "Menu Boards Boards Boards All jobs Status Workforce Workforce My Workforce Recr…" at bounding box center [493, 281] width 986 height 563
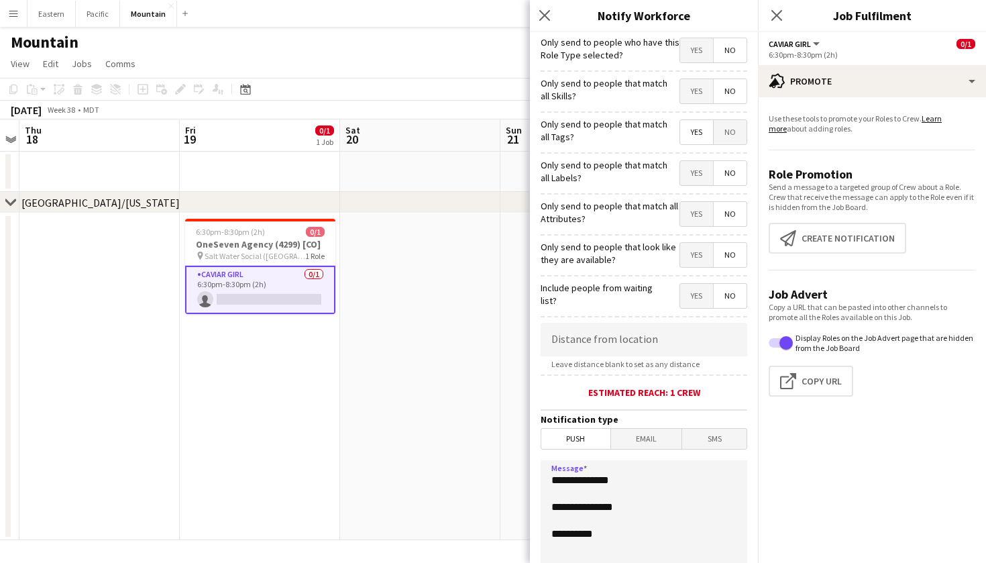
paste textarea "**********"
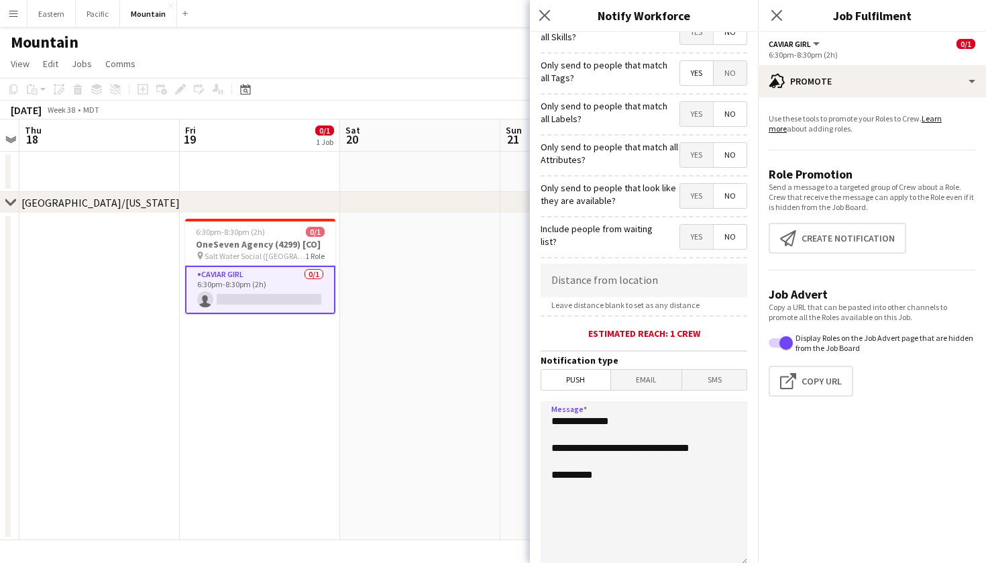
scroll to position [50, 0]
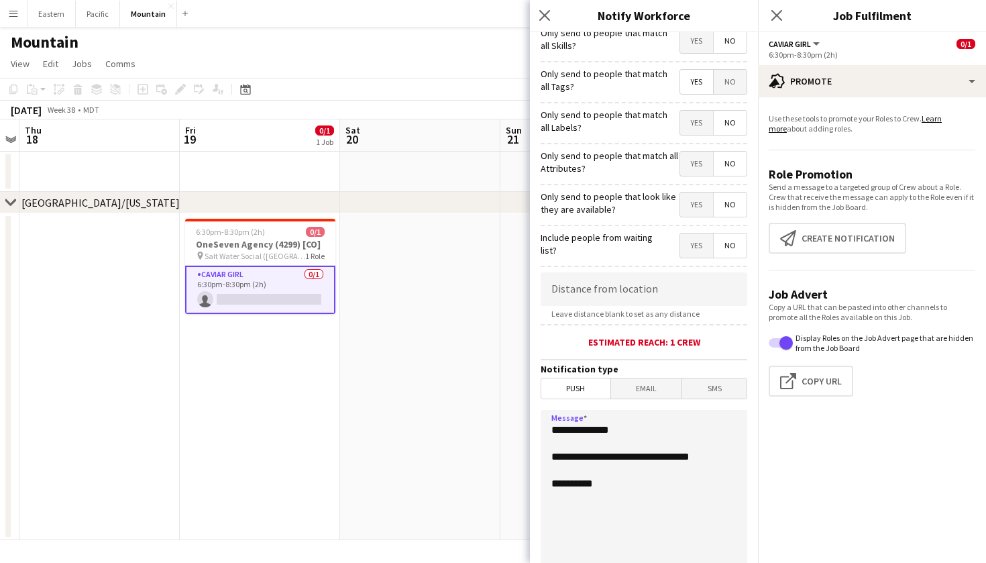
type textarea "**********"
click at [700, 81] on span "Yes" at bounding box center [696, 82] width 33 height 24
click at [724, 84] on span "No" at bounding box center [729, 82] width 33 height 24
click at [694, 89] on span "Yes" at bounding box center [696, 82] width 33 height 24
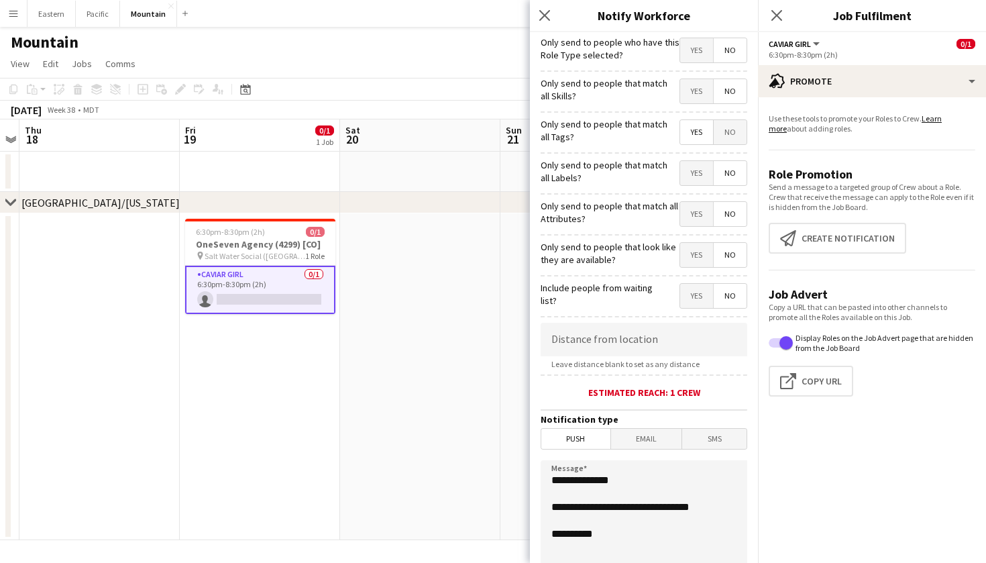
scroll to position [0, 0]
